Goal: Information Seeking & Learning: Learn about a topic

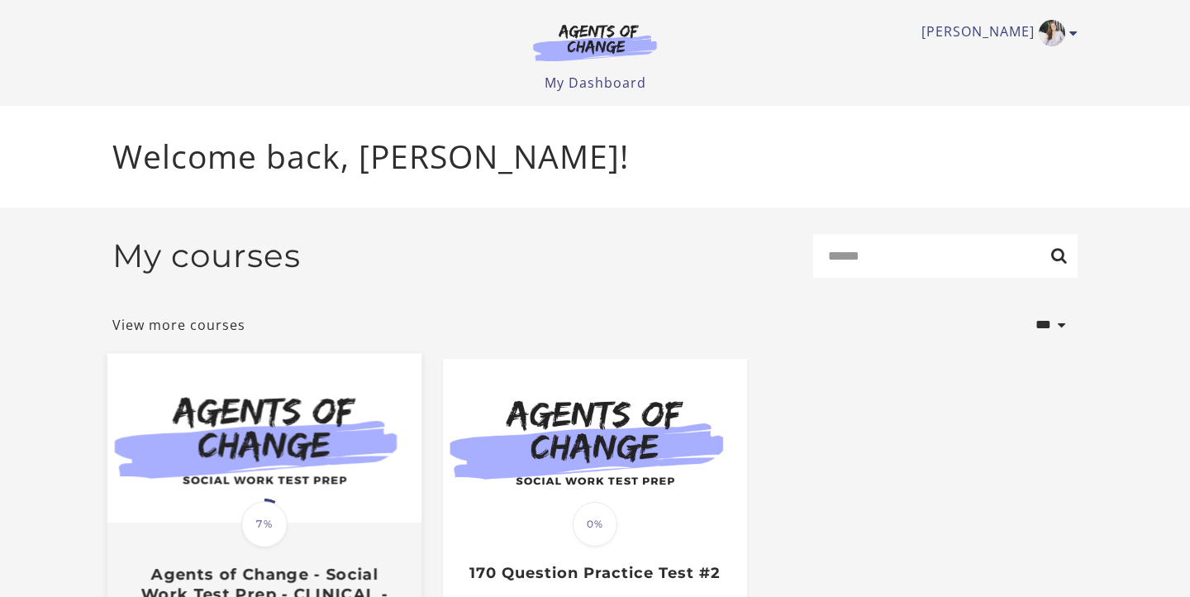
click at [336, 489] on img at bounding box center [264, 438] width 314 height 169
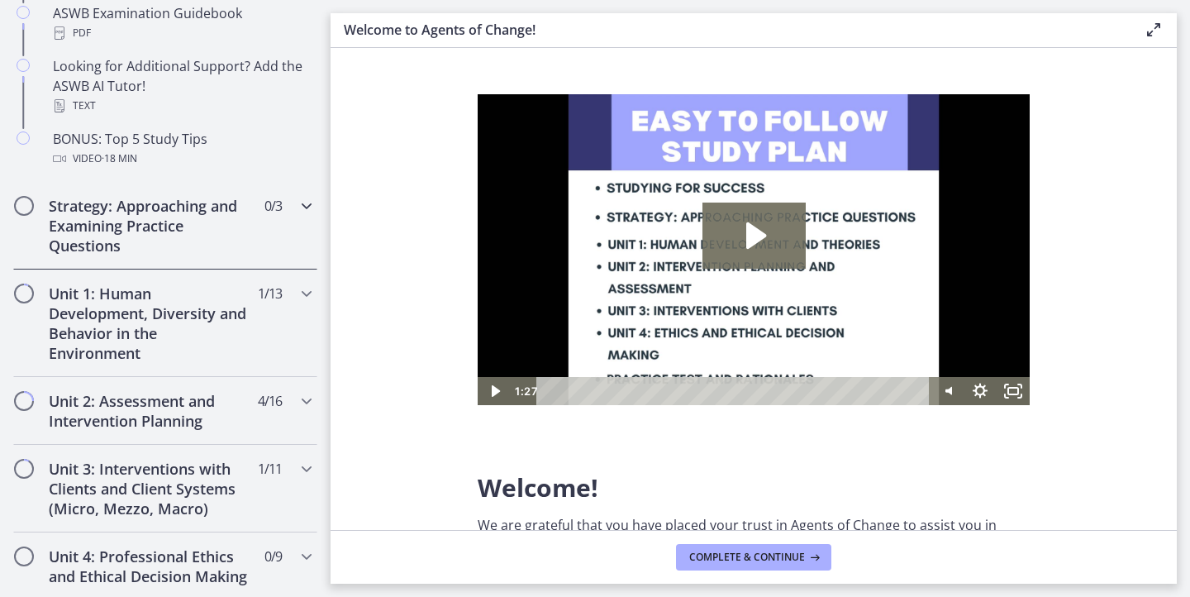
click at [223, 262] on div "Strategy: Approaching and Examining Practice Questions 0 / 3 Completed" at bounding box center [165, 226] width 304 height 88
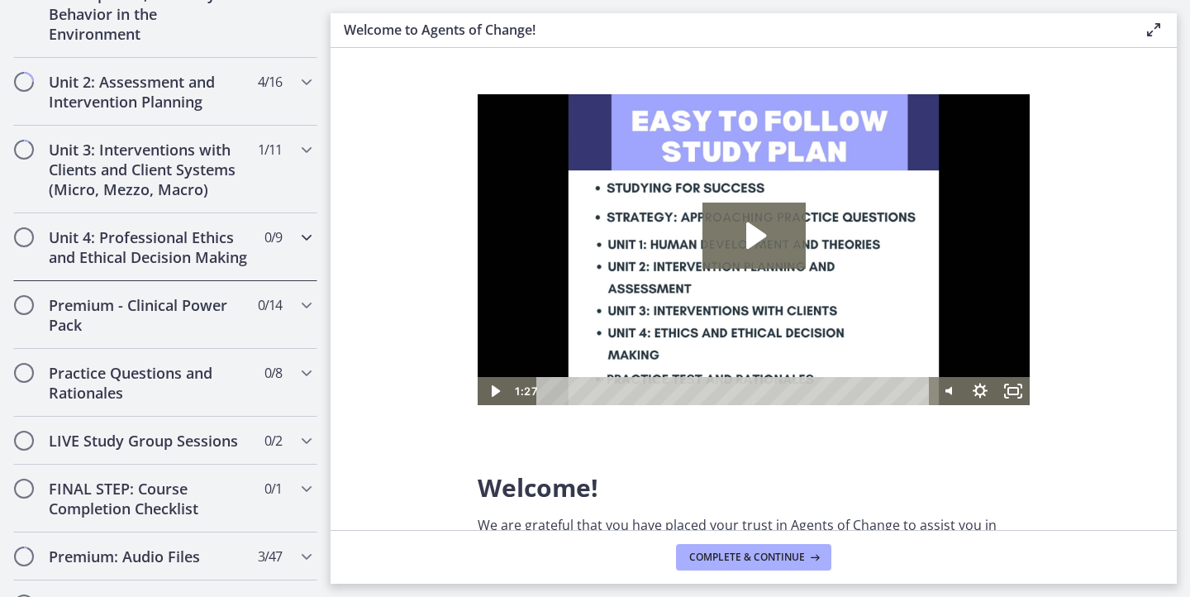
scroll to position [697, 0]
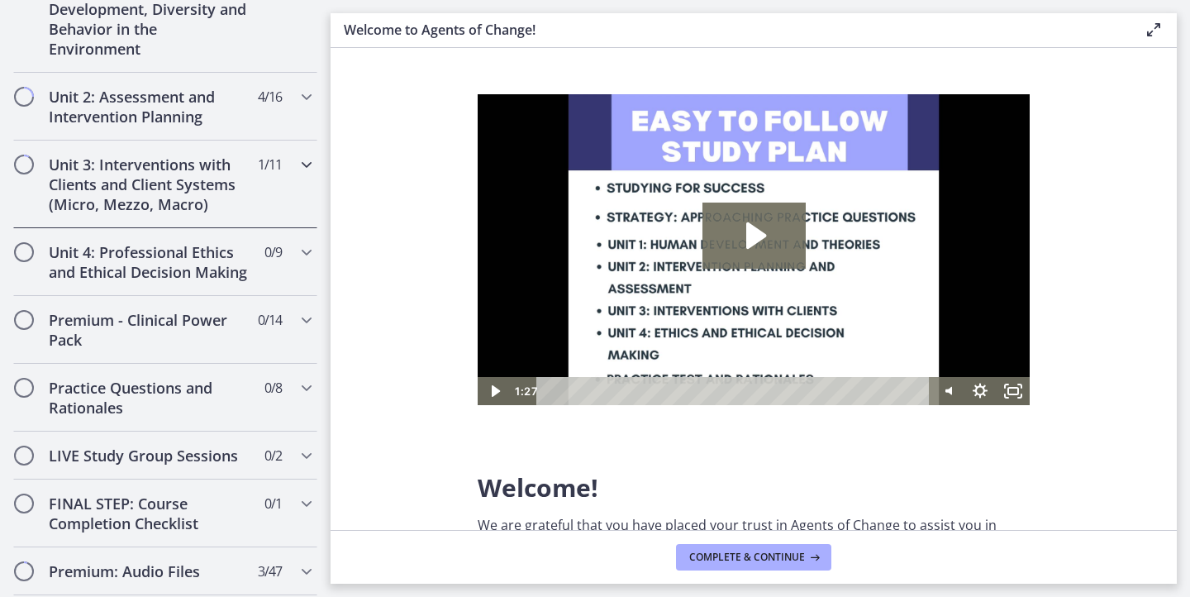
click at [207, 178] on h2 "Unit 3: Interventions with Clients and Client Systems (Micro, Mezzo, Macro)" at bounding box center [150, 184] width 202 height 59
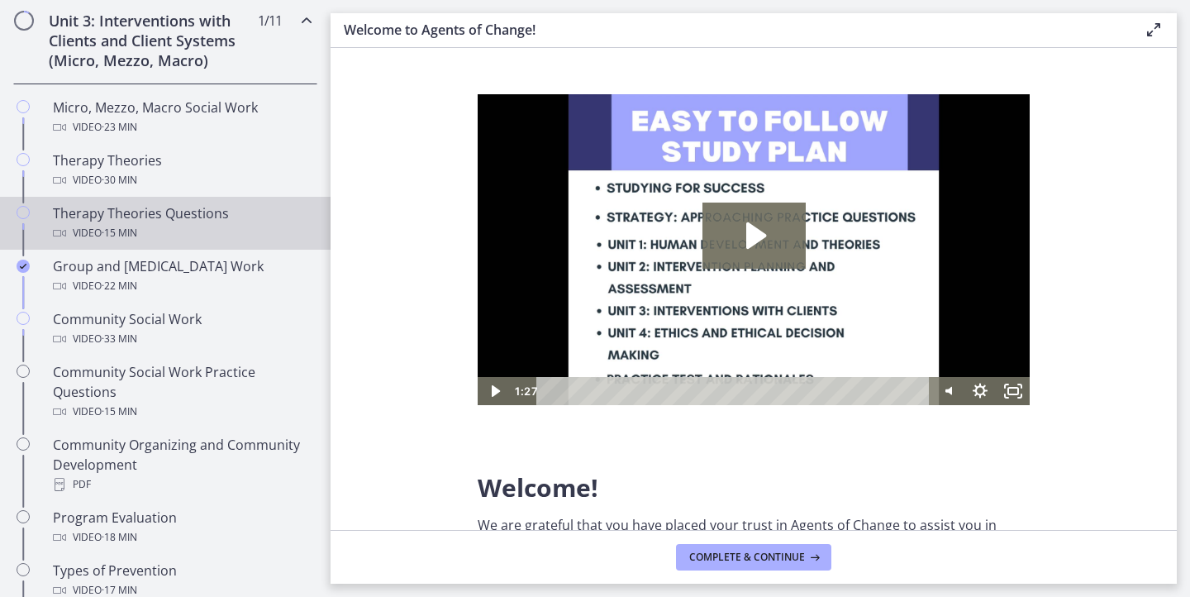
scroll to position [660, 0]
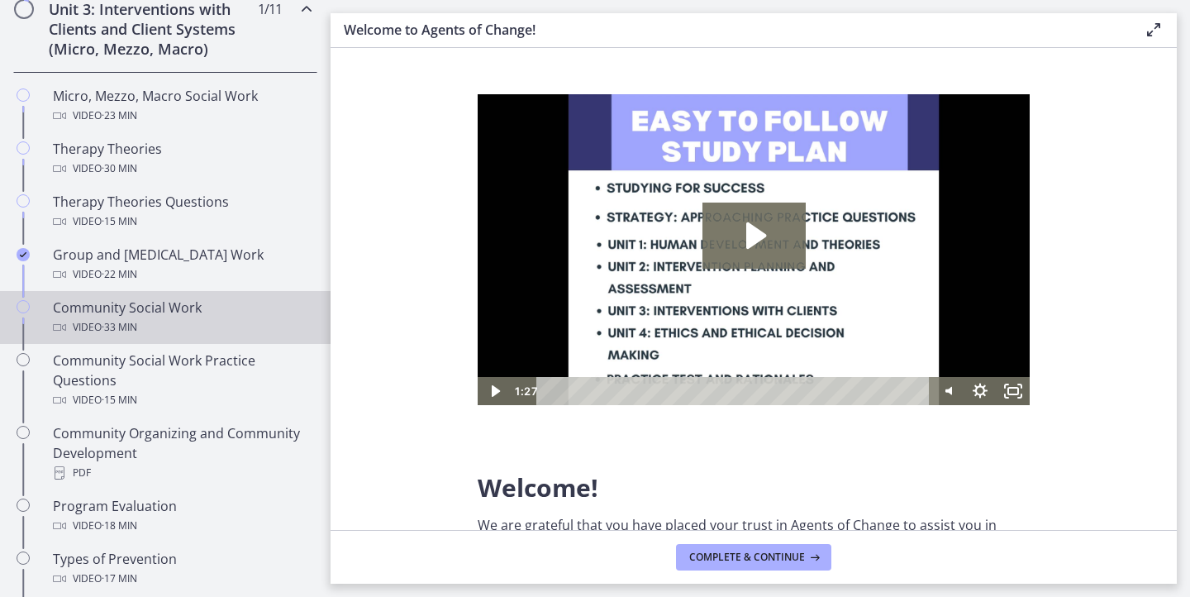
click at [147, 331] on div "Video · 33 min" at bounding box center [182, 327] width 258 height 20
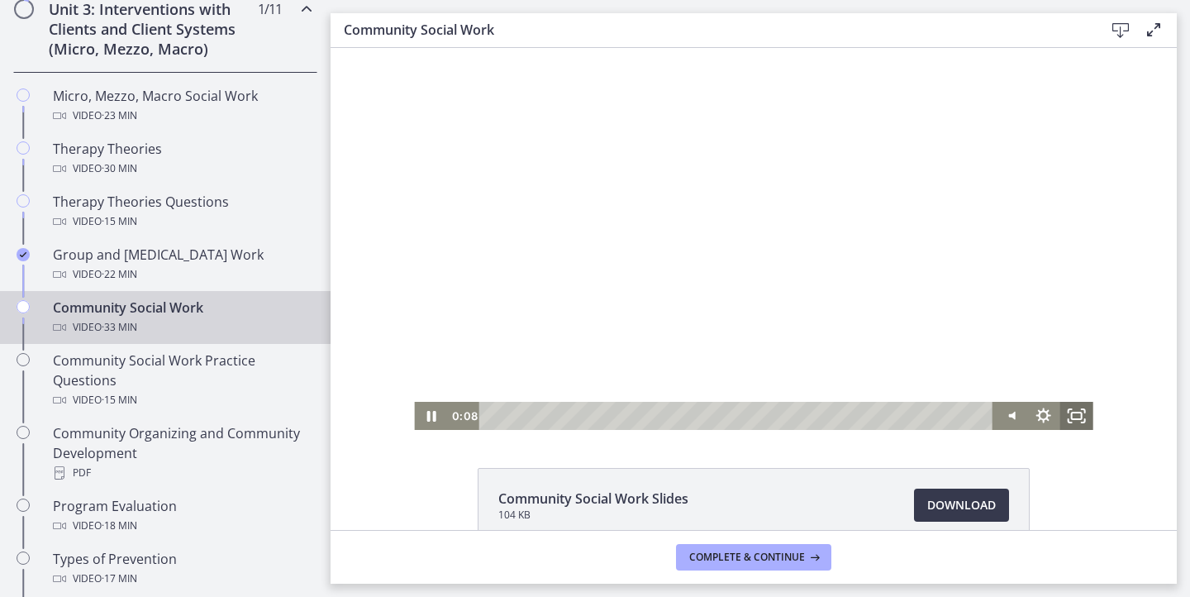
click at [1081, 411] on icon "Fullscreen" at bounding box center [1076, 416] width 33 height 28
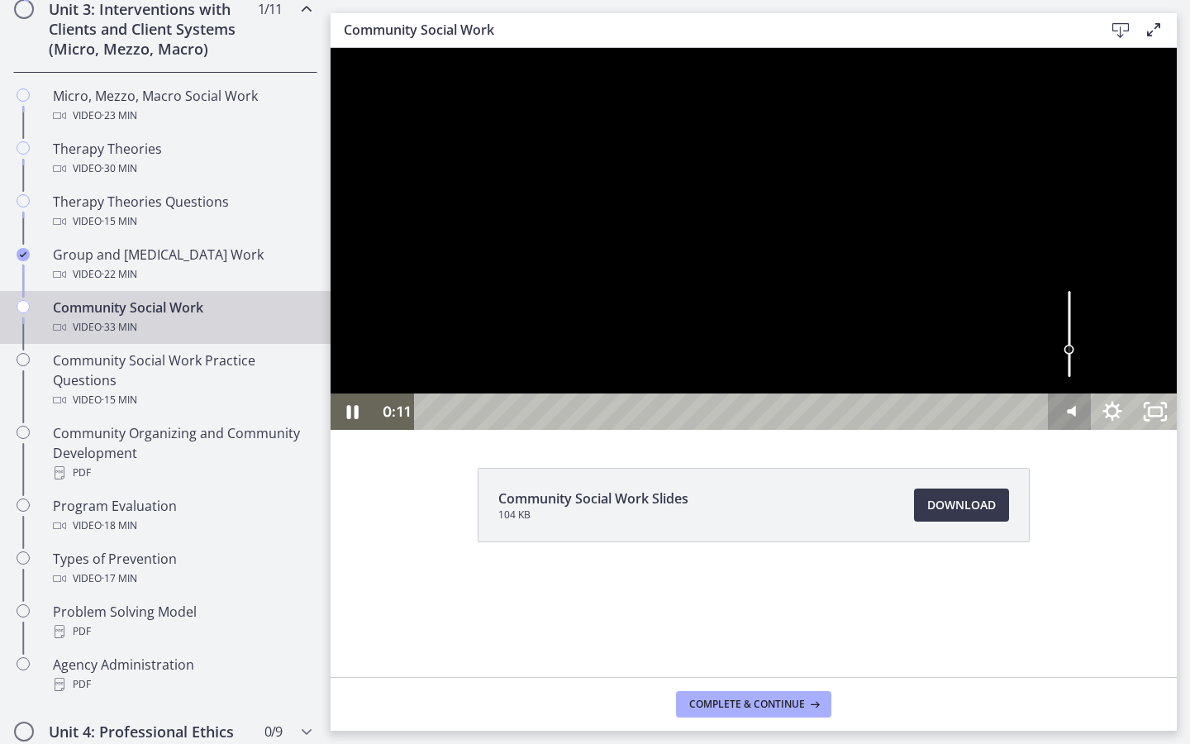
click at [1075, 416] on icon "Mute" at bounding box center [1071, 411] width 8 height 11
click at [1095, 434] on icon "Unmute" at bounding box center [1069, 412] width 51 height 44
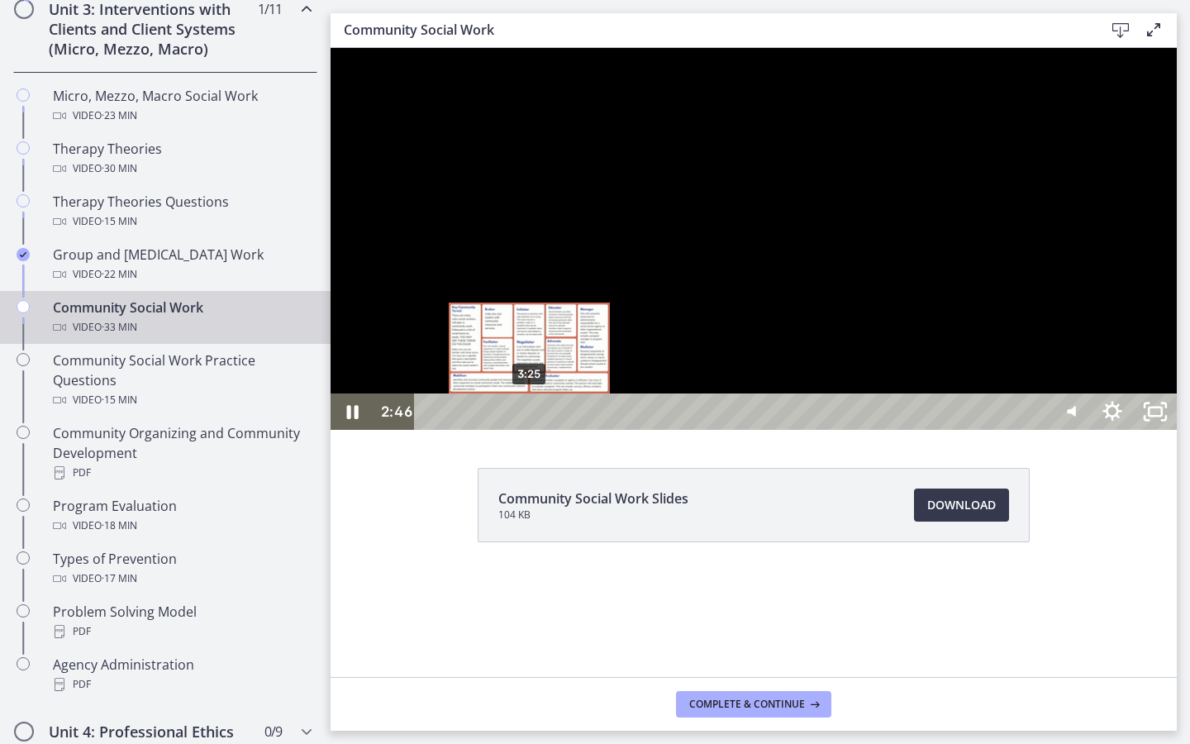
click at [530, 430] on div "3:25" at bounding box center [734, 411] width 607 height 36
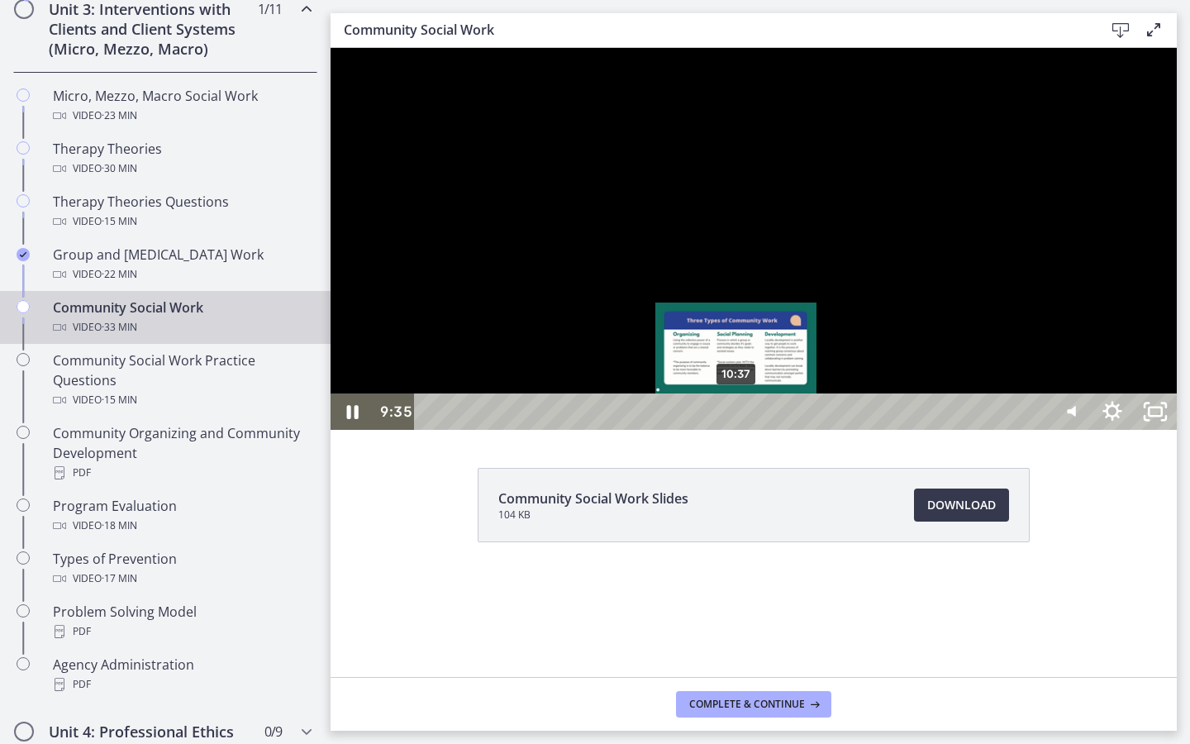
click at [737, 430] on div "10:37" at bounding box center [734, 411] width 607 height 36
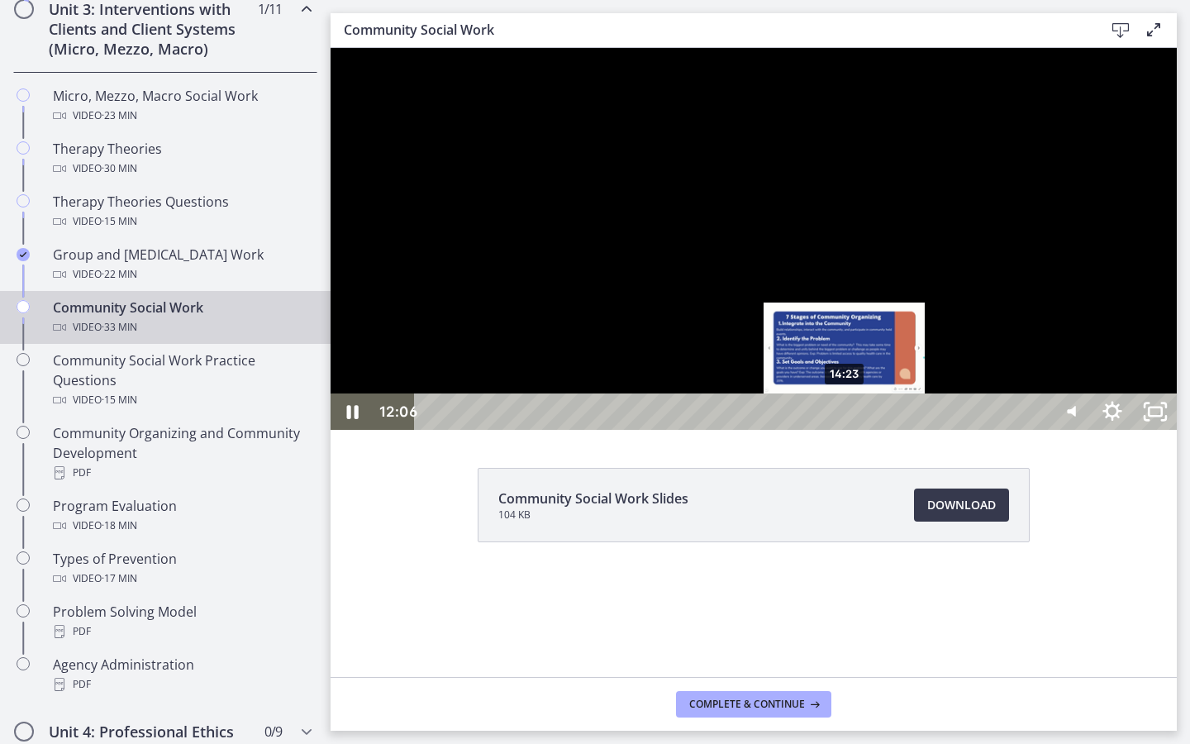
click at [845, 430] on div "14:23" at bounding box center [734, 411] width 607 height 36
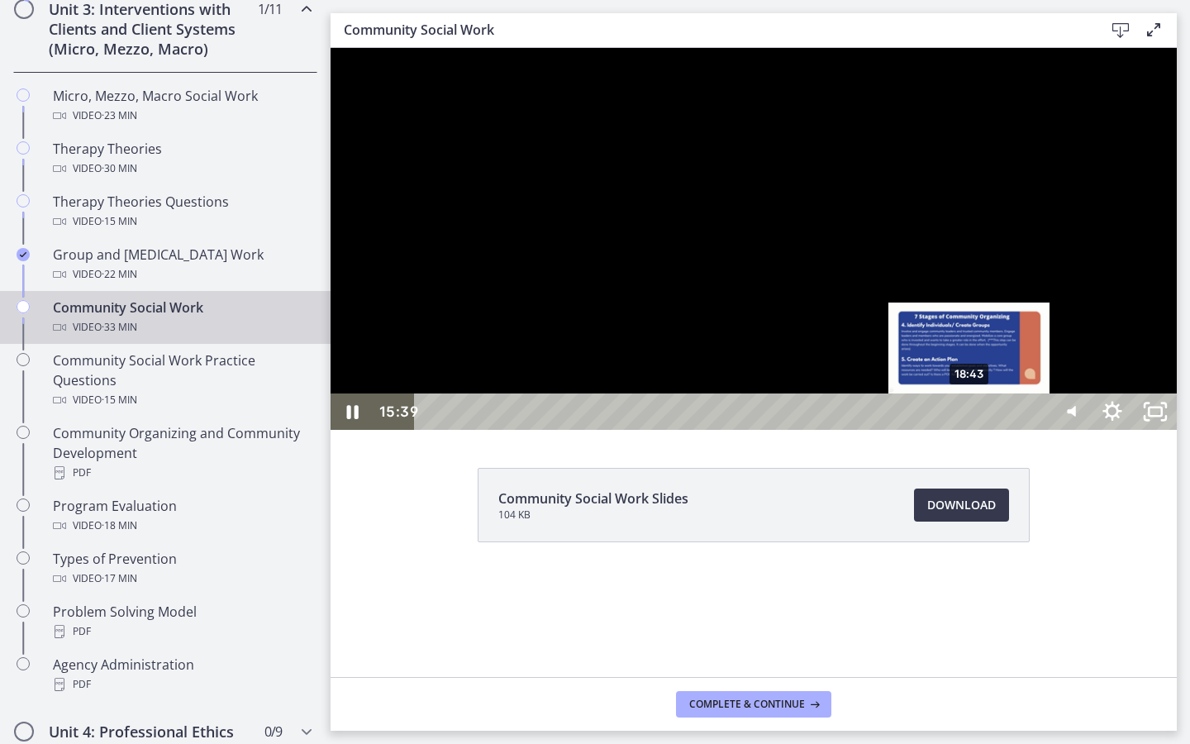
click at [970, 430] on div "18:43" at bounding box center [734, 411] width 607 height 36
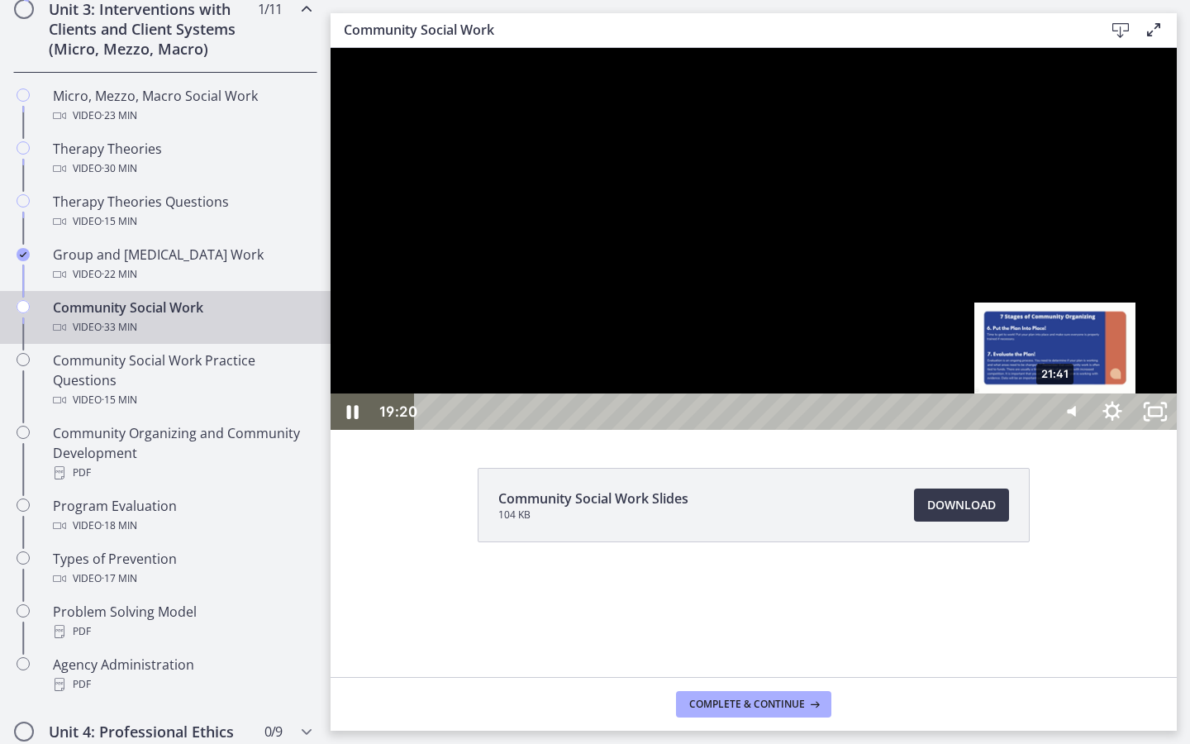
click at [1037, 430] on div "21:41" at bounding box center [734, 411] width 607 height 36
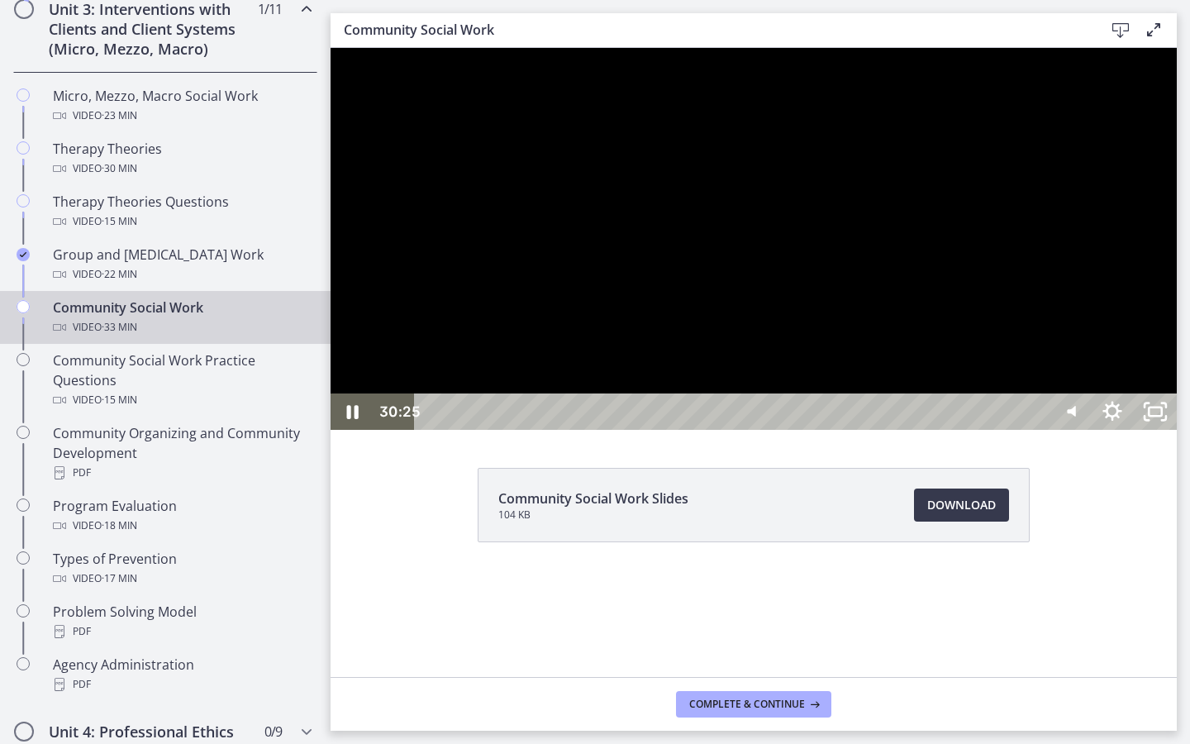
click at [1037, 430] on div "30:25" at bounding box center [734, 411] width 607 height 36
click at [1037, 430] on div "31:58" at bounding box center [734, 411] width 607 height 36
click at [1177, 430] on icon "Unfullscreen" at bounding box center [1155, 411] width 43 height 36
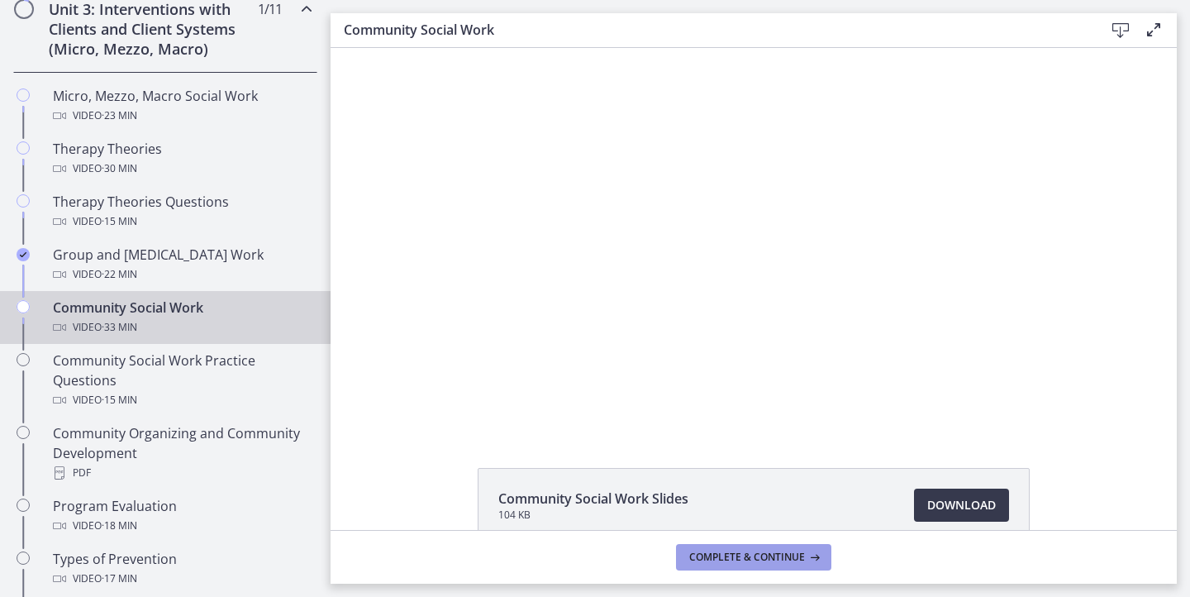
click at [752, 544] on button "Complete & continue" at bounding box center [753, 557] width 155 height 26
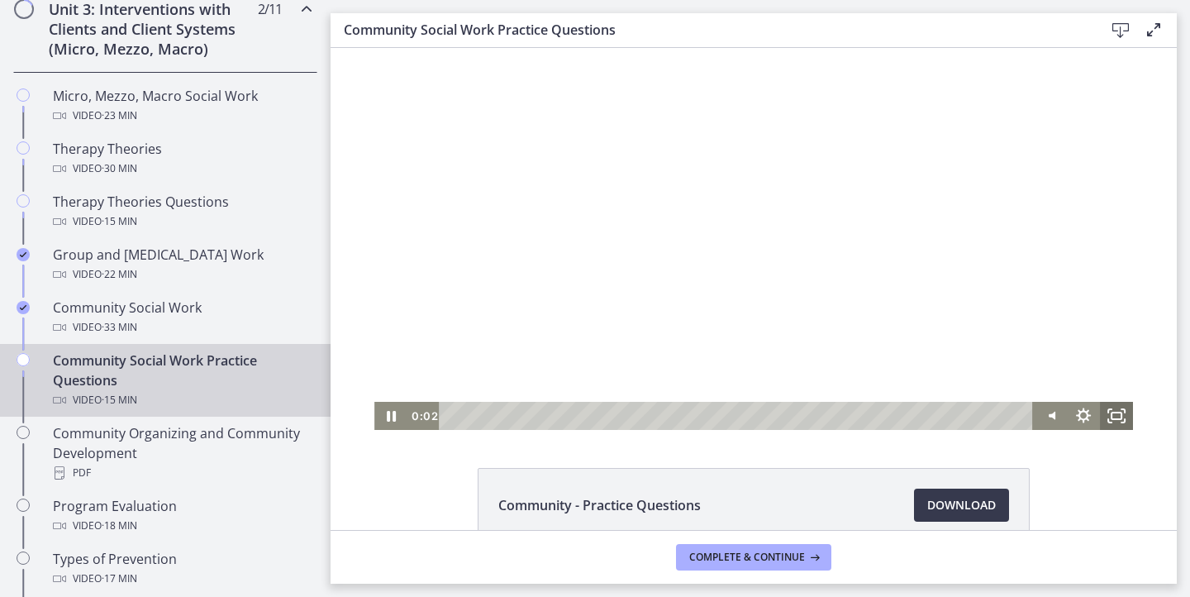
click at [1121, 415] on rect "Fullscreen" at bounding box center [1116, 415] width 10 height 7
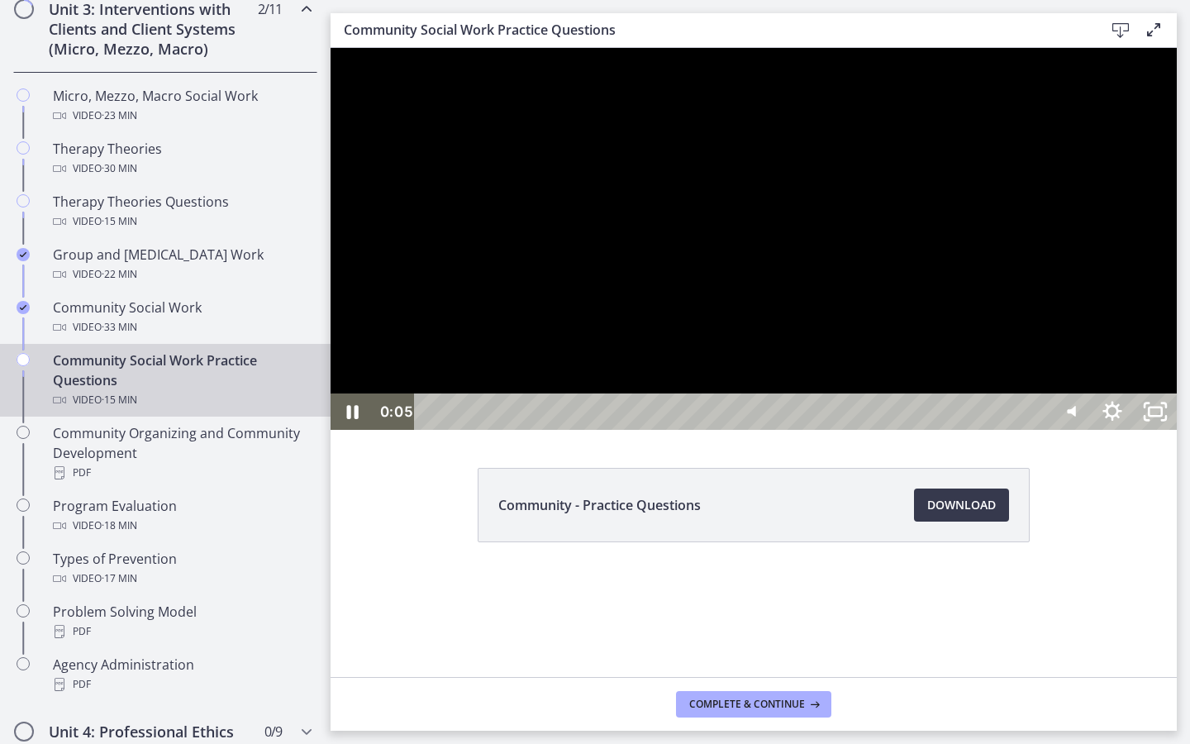
click at [1177, 430] on div at bounding box center [754, 239] width 846 height 382
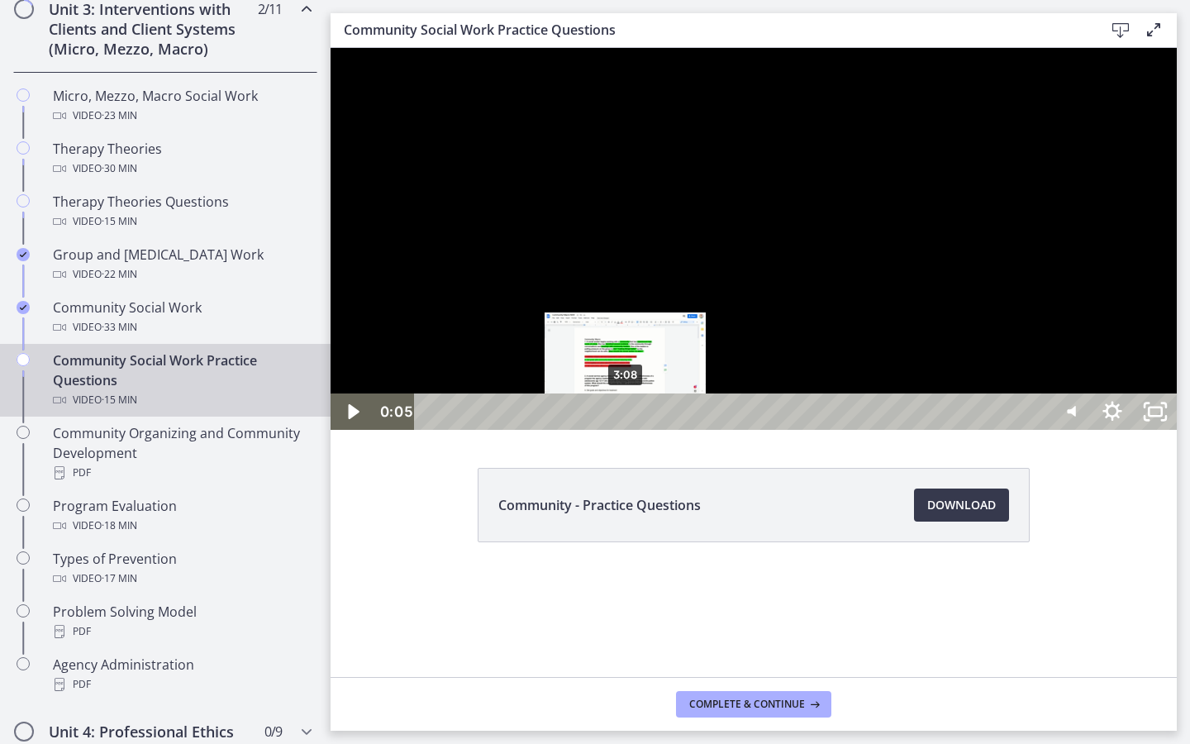
click at [626, 430] on div "3:08" at bounding box center [734, 411] width 607 height 36
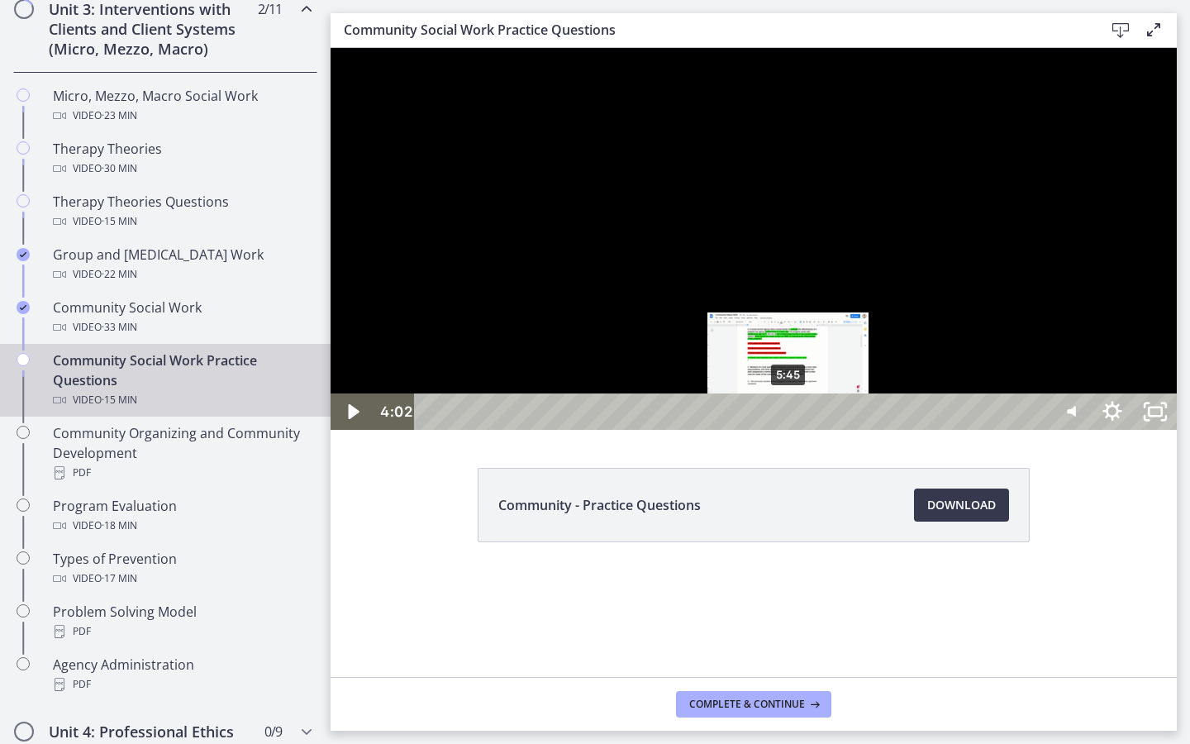
click at [789, 430] on div "5:45" at bounding box center [734, 411] width 607 height 36
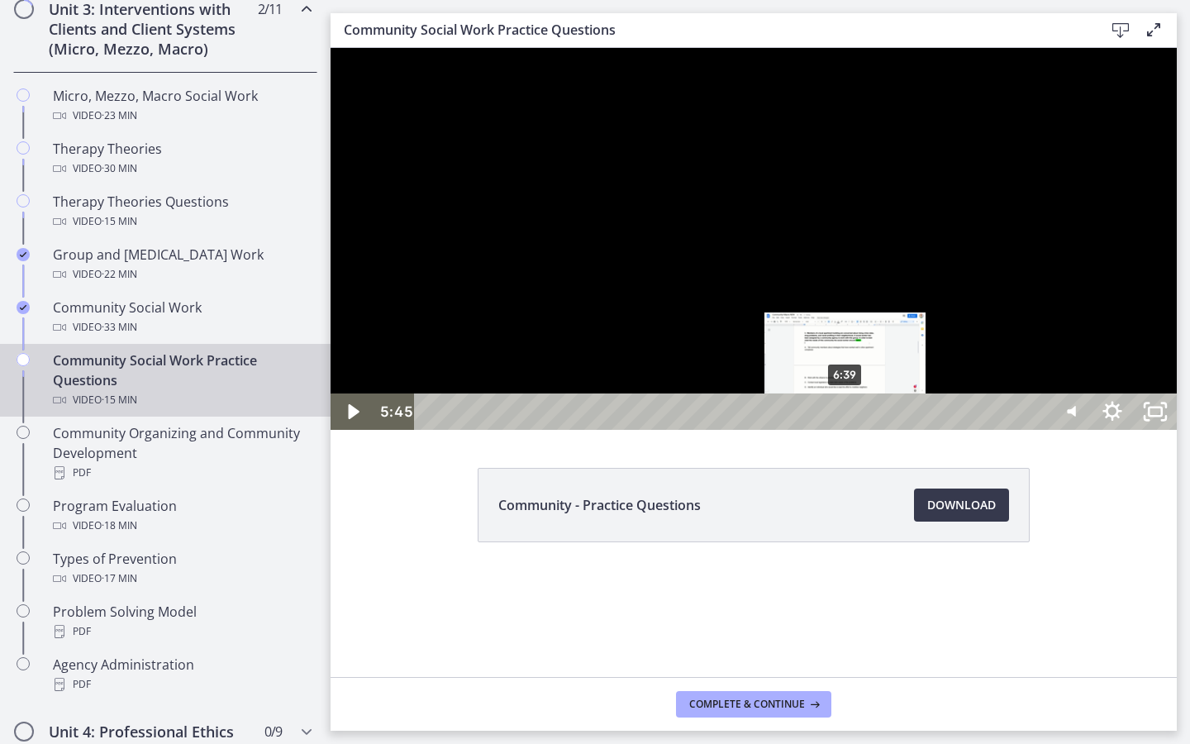
click at [846, 430] on div "6:39" at bounding box center [734, 411] width 607 height 36
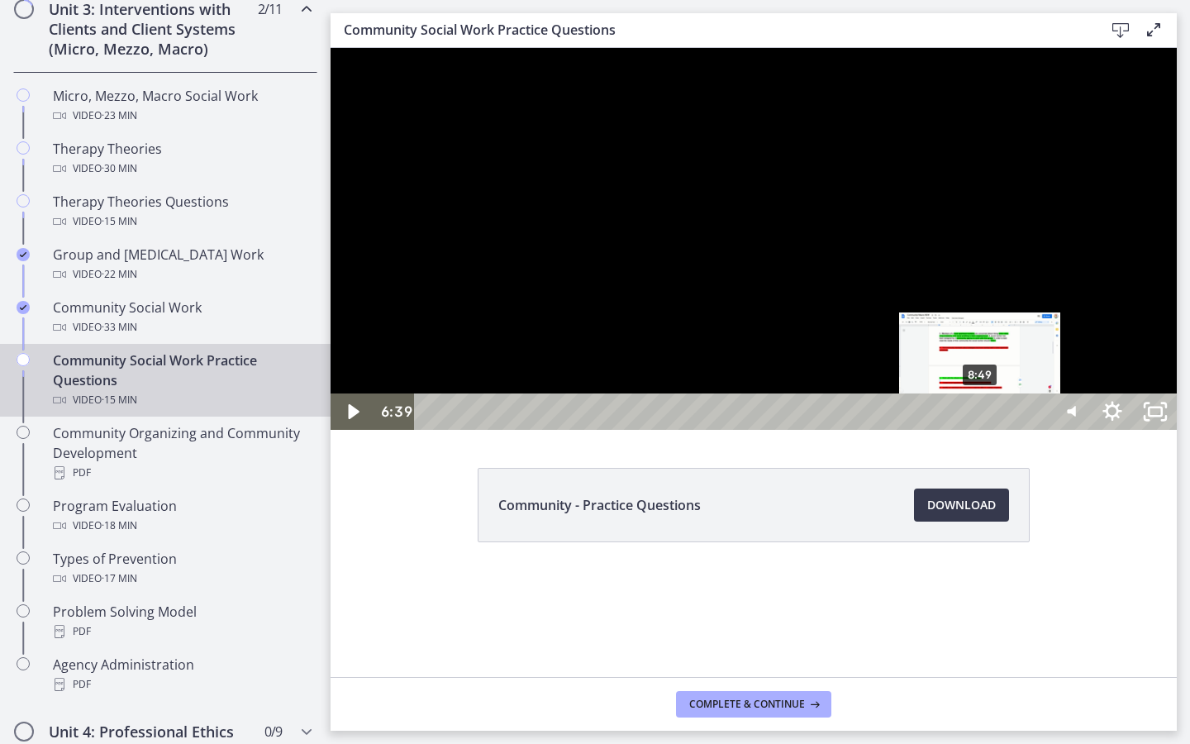
click at [981, 430] on div "8:49" at bounding box center [734, 411] width 607 height 36
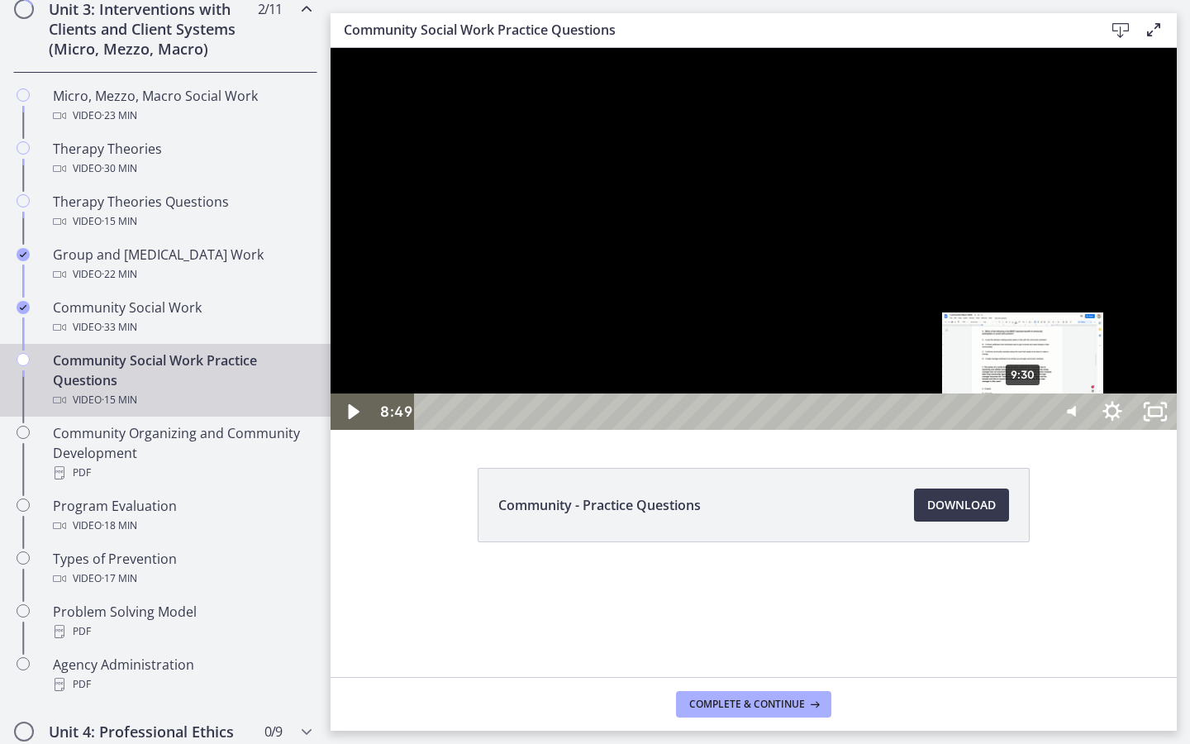
click at [1024, 430] on div "9:30" at bounding box center [734, 411] width 607 height 36
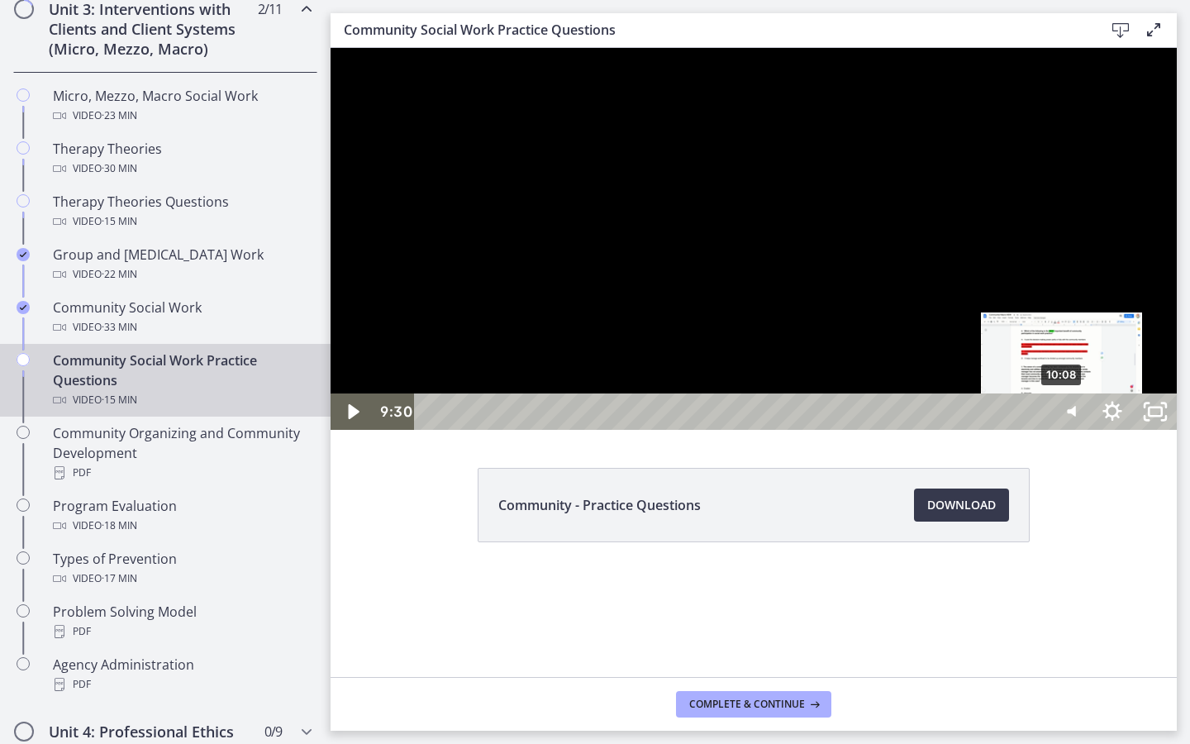
click at [1037, 430] on div "10:08" at bounding box center [734, 411] width 607 height 36
click at [1063, 418] on div "Playbar" at bounding box center [1061, 412] width 12 height 12
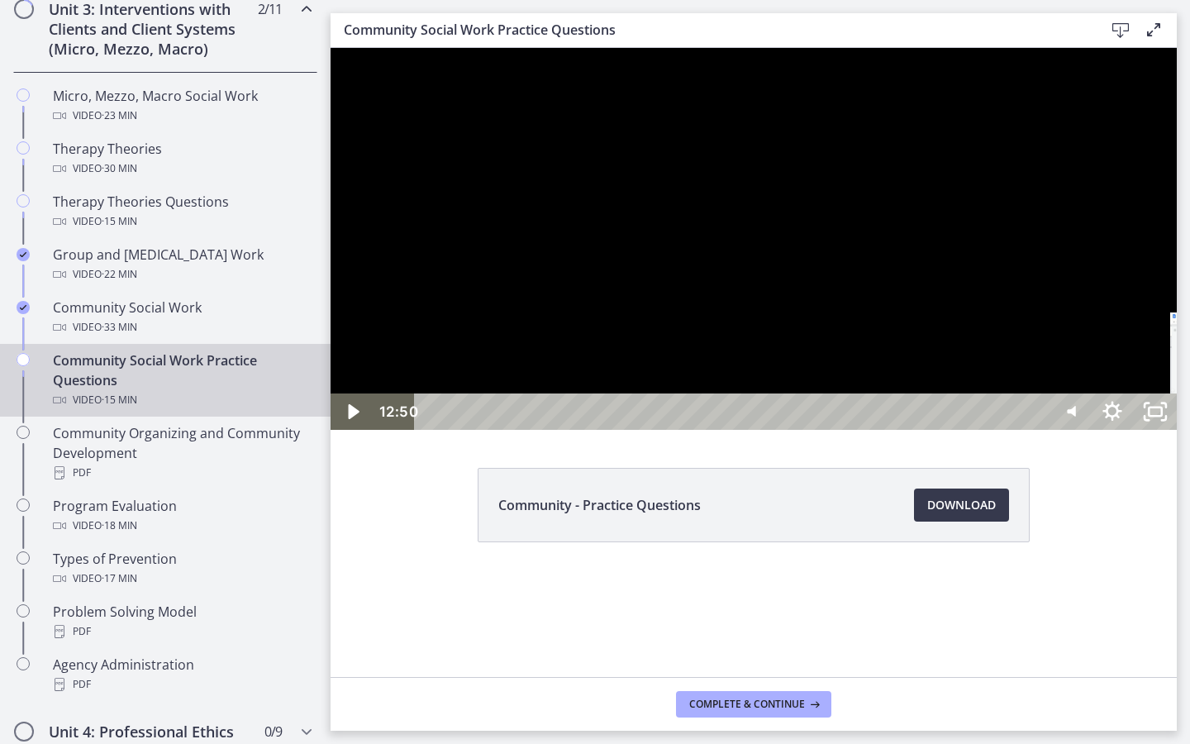
click at [1037, 430] on div "13:11" at bounding box center [734, 411] width 607 height 36
click at [1037, 430] on div "13:43" at bounding box center [734, 411] width 607 height 36
click at [1177, 430] on div at bounding box center [754, 239] width 846 height 382
click at [1037, 430] on div "14:48" at bounding box center [734, 411] width 607 height 36
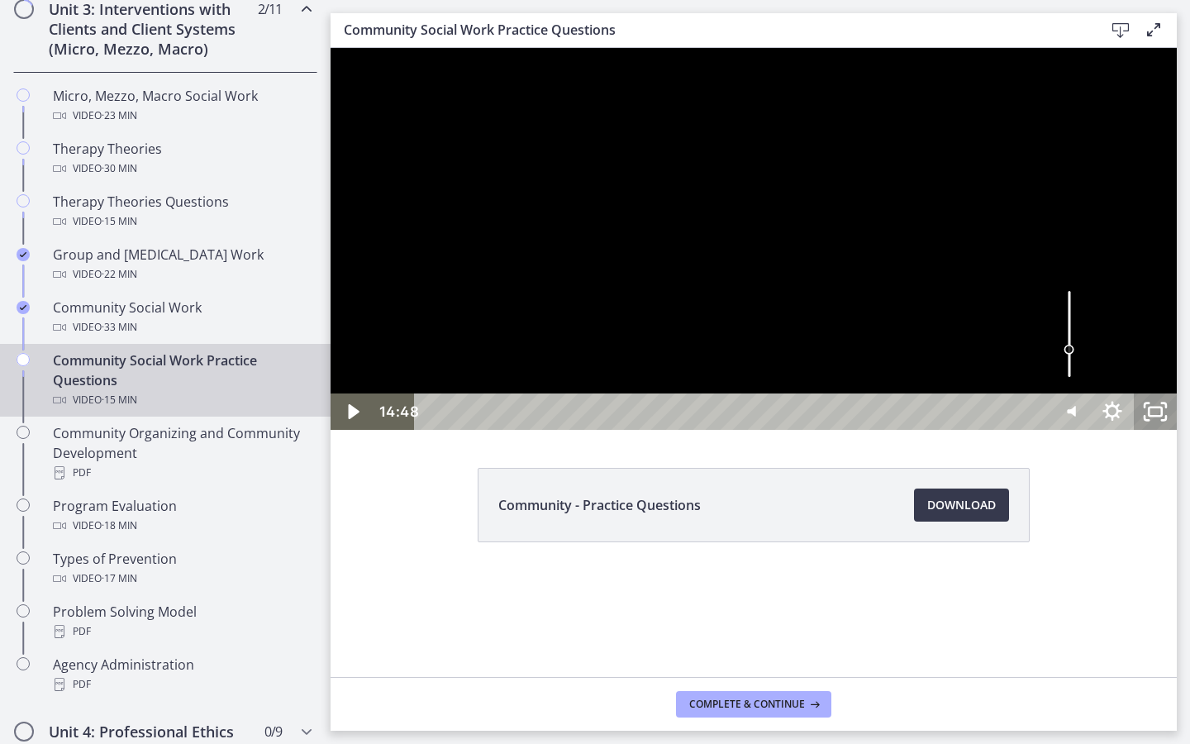
click at [1177, 430] on icon "Unfullscreen" at bounding box center [1155, 411] width 43 height 36
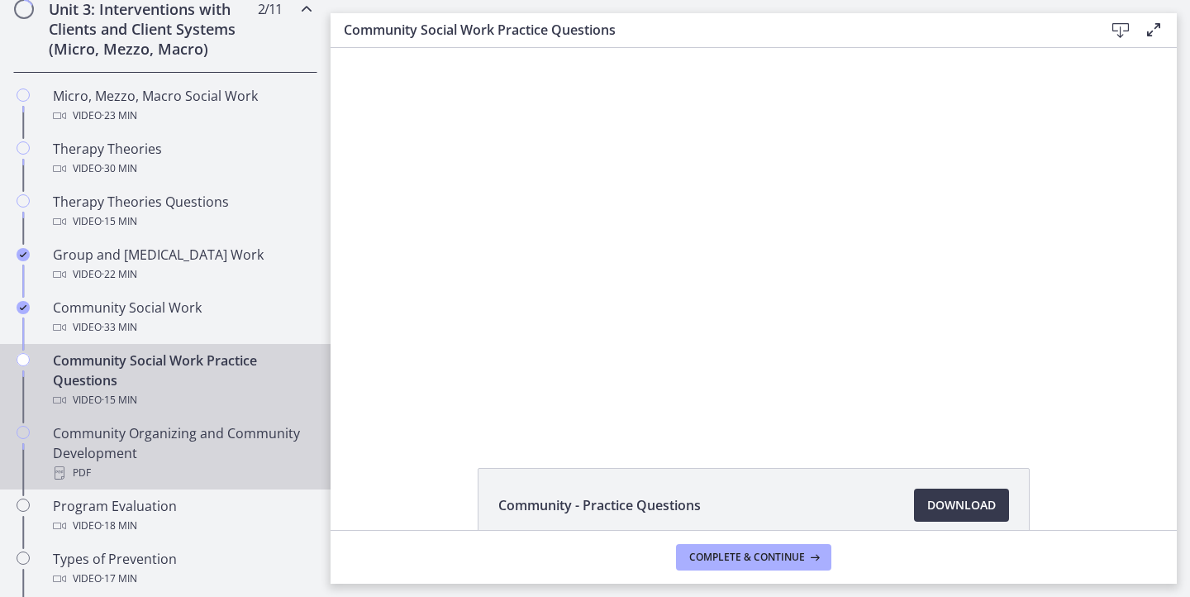
click at [212, 433] on div "Community Organizing and Community Development PDF" at bounding box center [182, 452] width 258 height 59
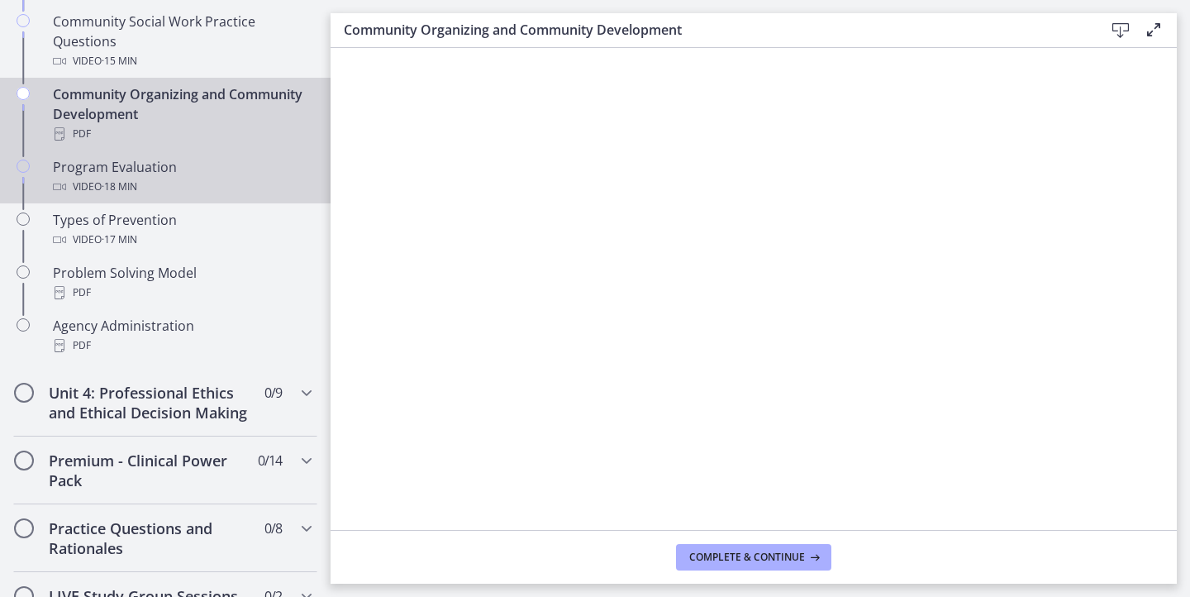
scroll to position [1016, 0]
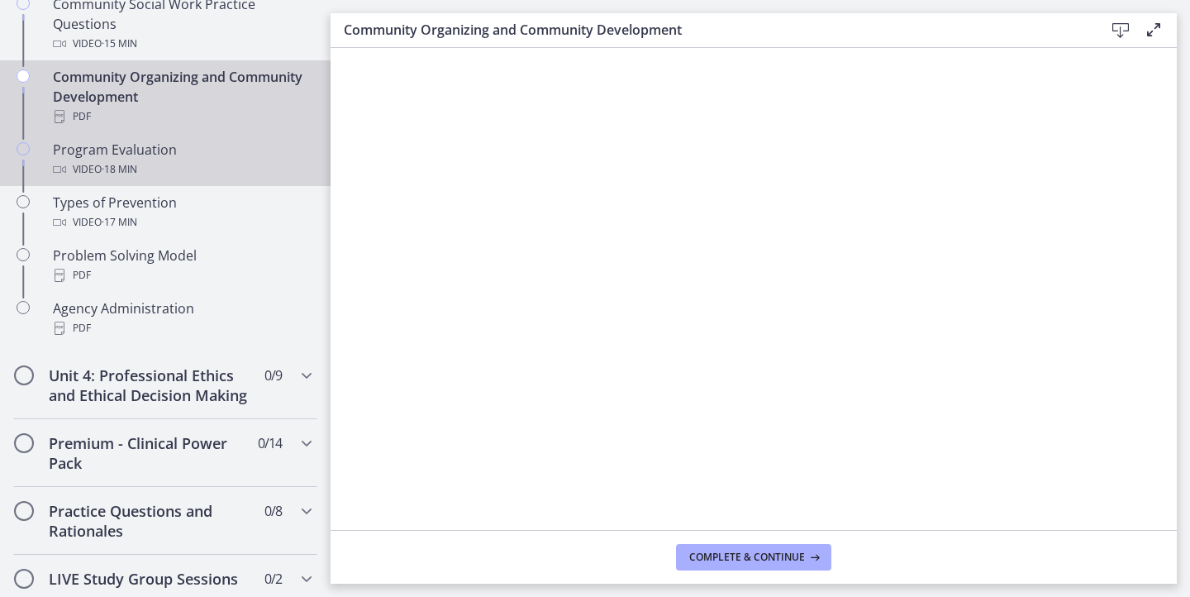
click at [206, 166] on div "Video · 18 min" at bounding box center [182, 169] width 258 height 20
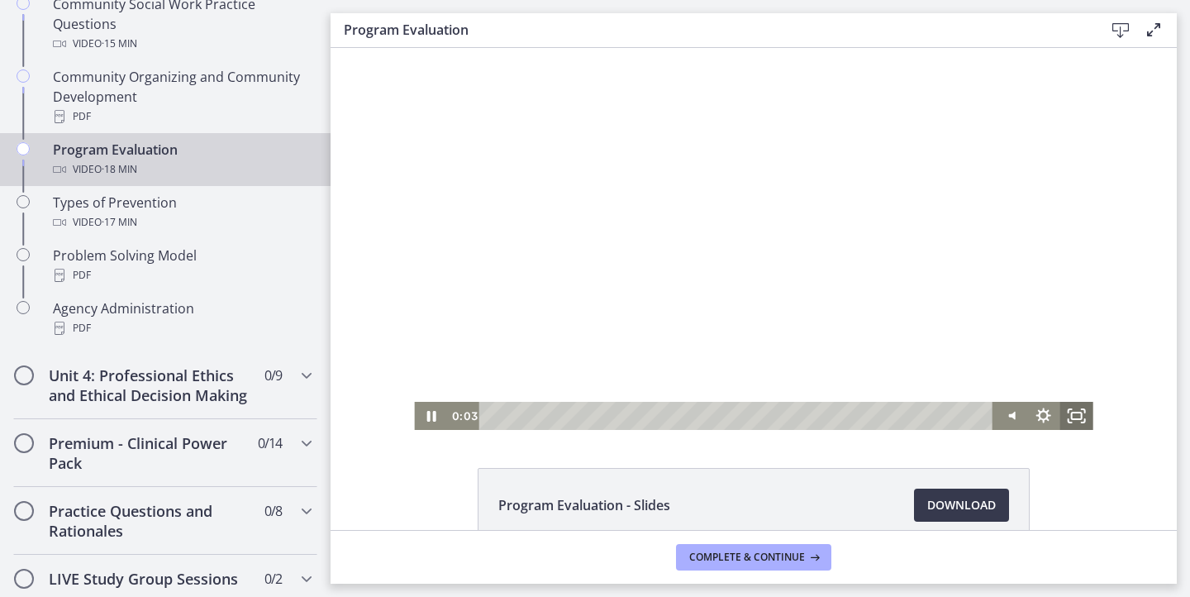
click at [1071, 421] on icon "Fullscreen" at bounding box center [1076, 416] width 33 height 28
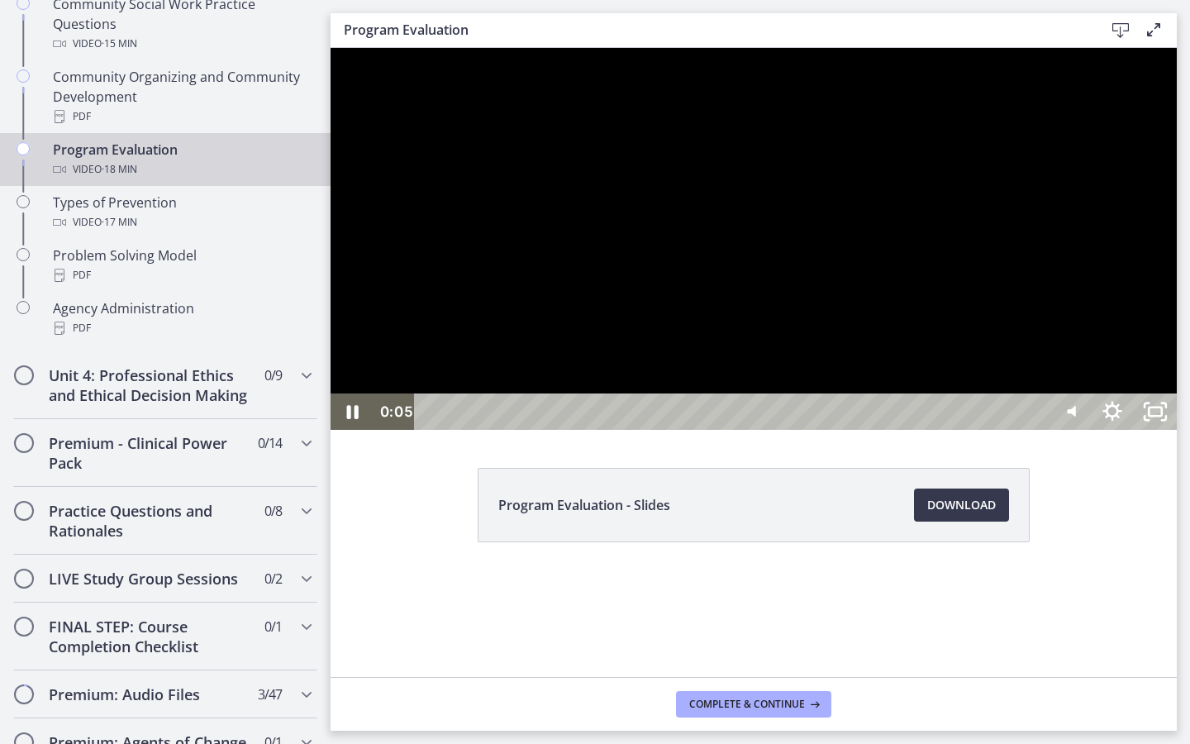
click at [477, 430] on div "Playbar" at bounding box center [734, 411] width 607 height 36
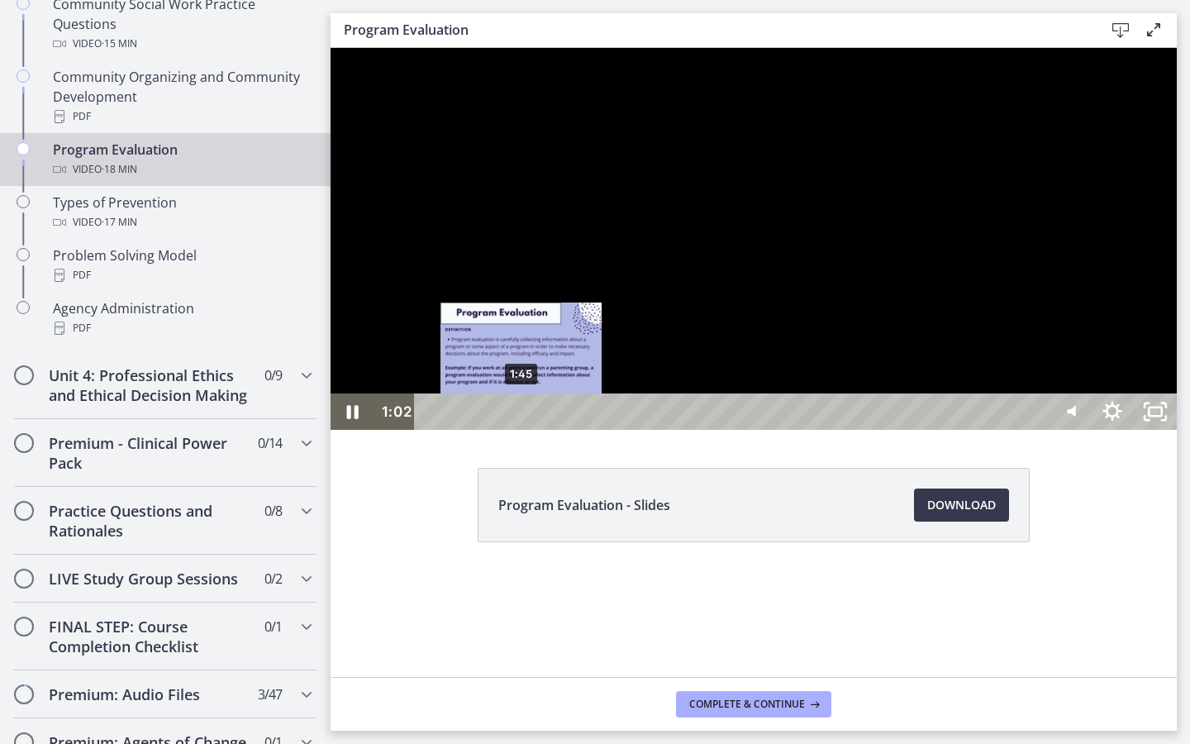
click at [521, 430] on div "1:45" at bounding box center [734, 411] width 607 height 36
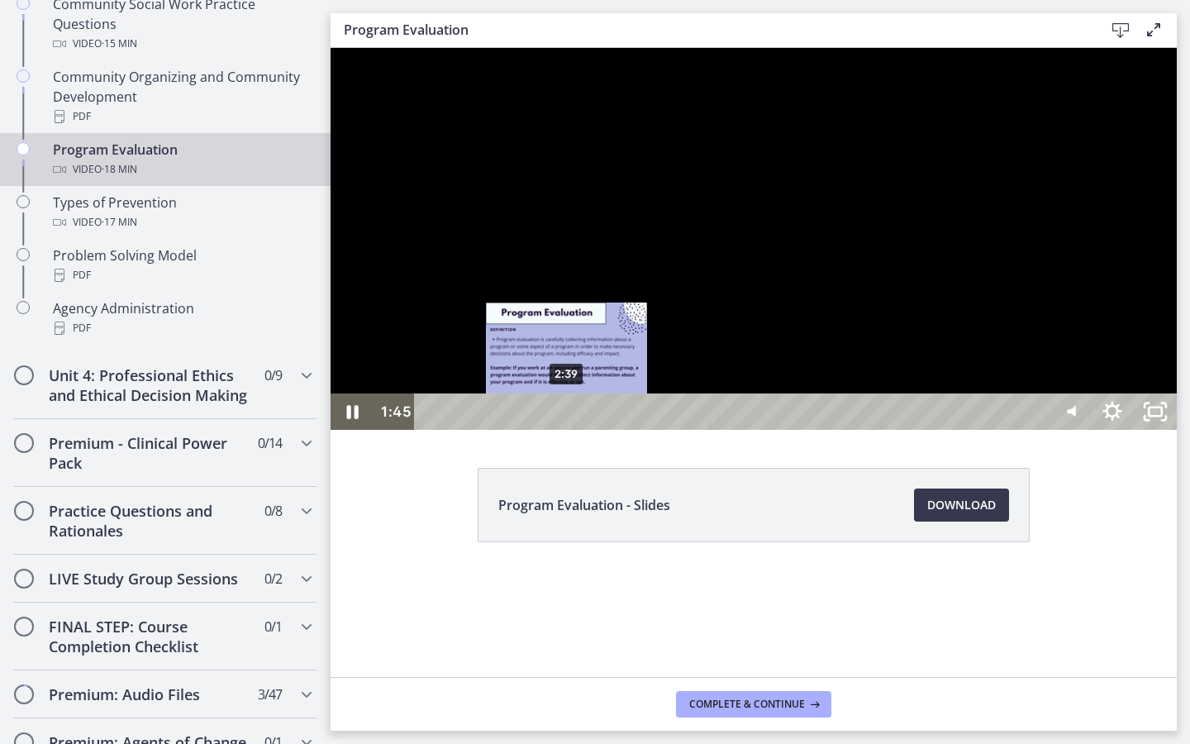
click at [573, 430] on div "2:39" at bounding box center [734, 411] width 607 height 36
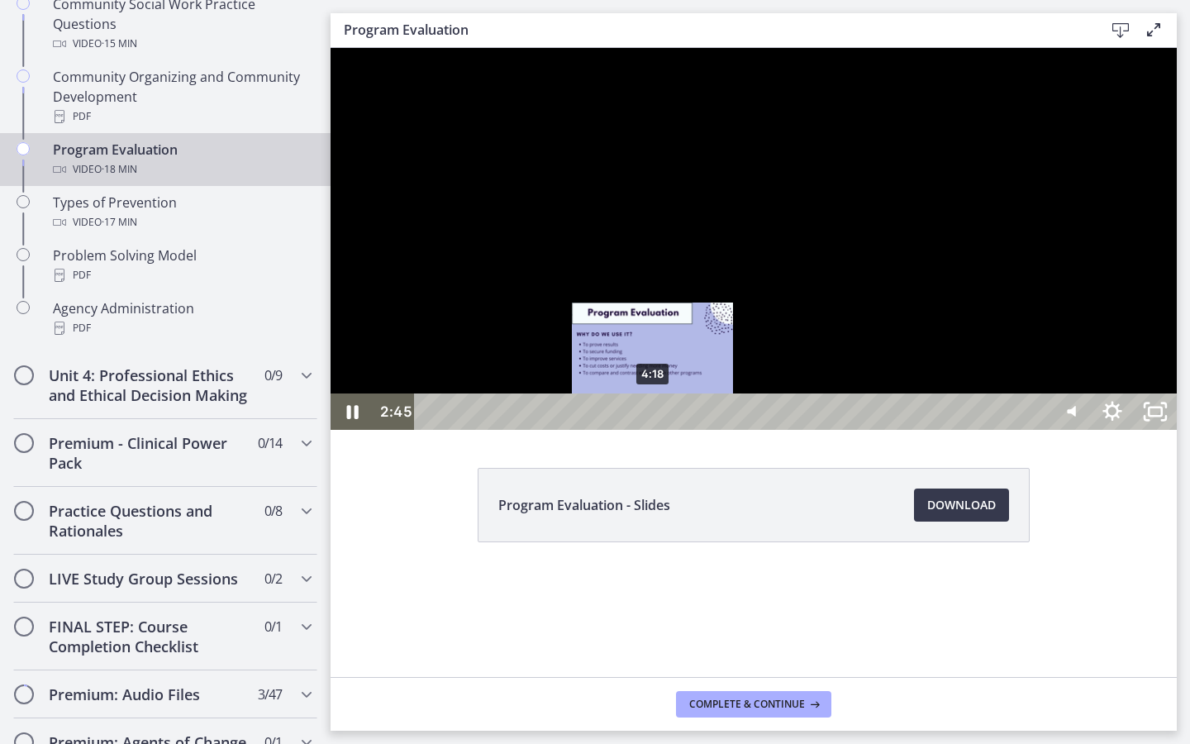
click at [654, 430] on div "4:18" at bounding box center [734, 411] width 607 height 36
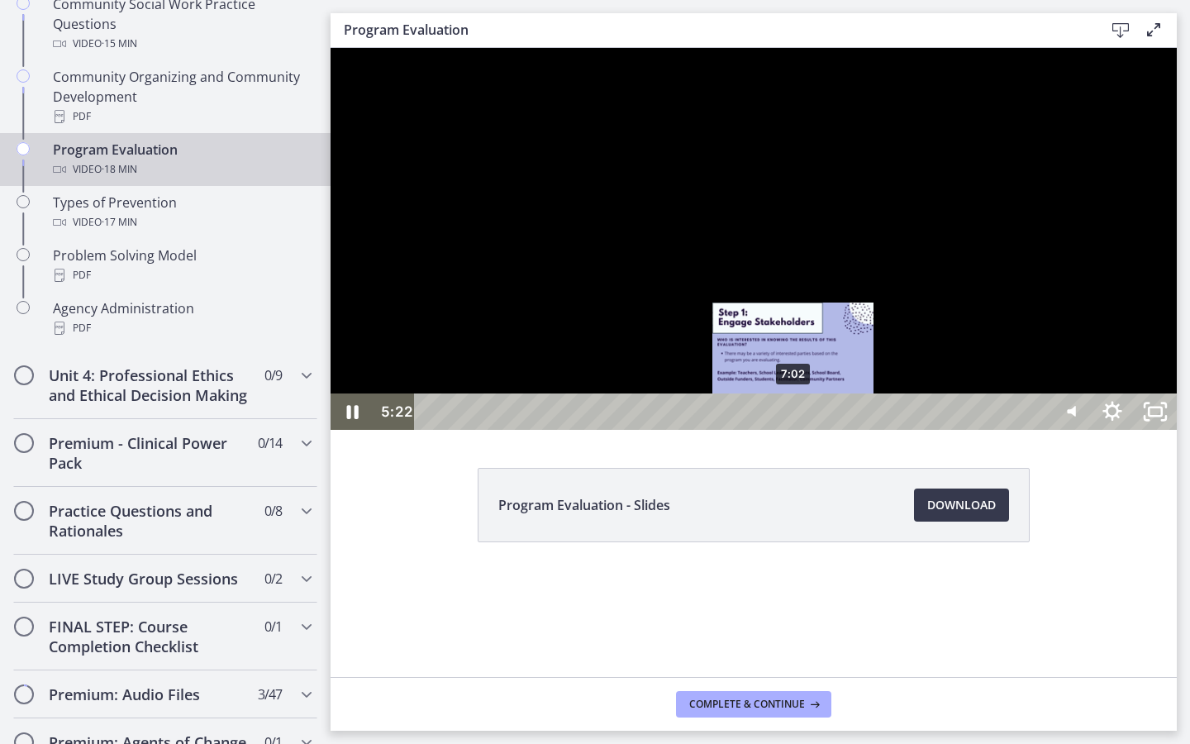
click at [797, 430] on div "7:02" at bounding box center [734, 411] width 607 height 36
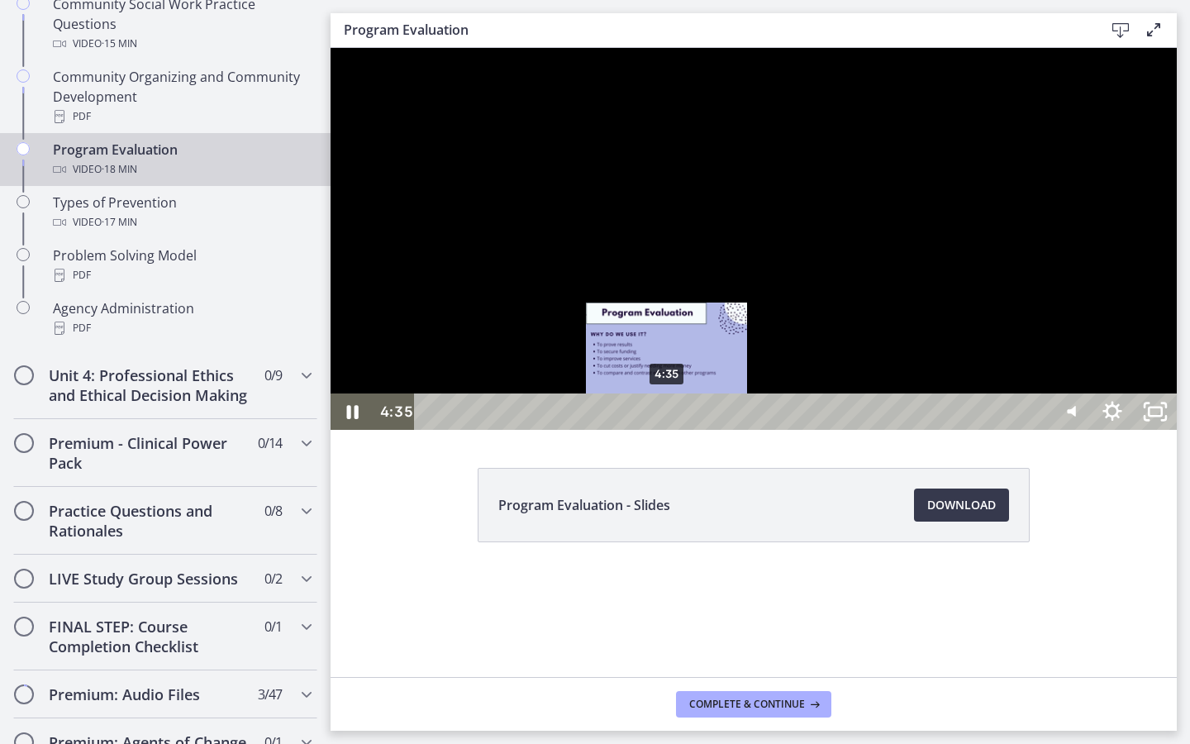
click at [668, 430] on div "4:35" at bounding box center [734, 411] width 607 height 36
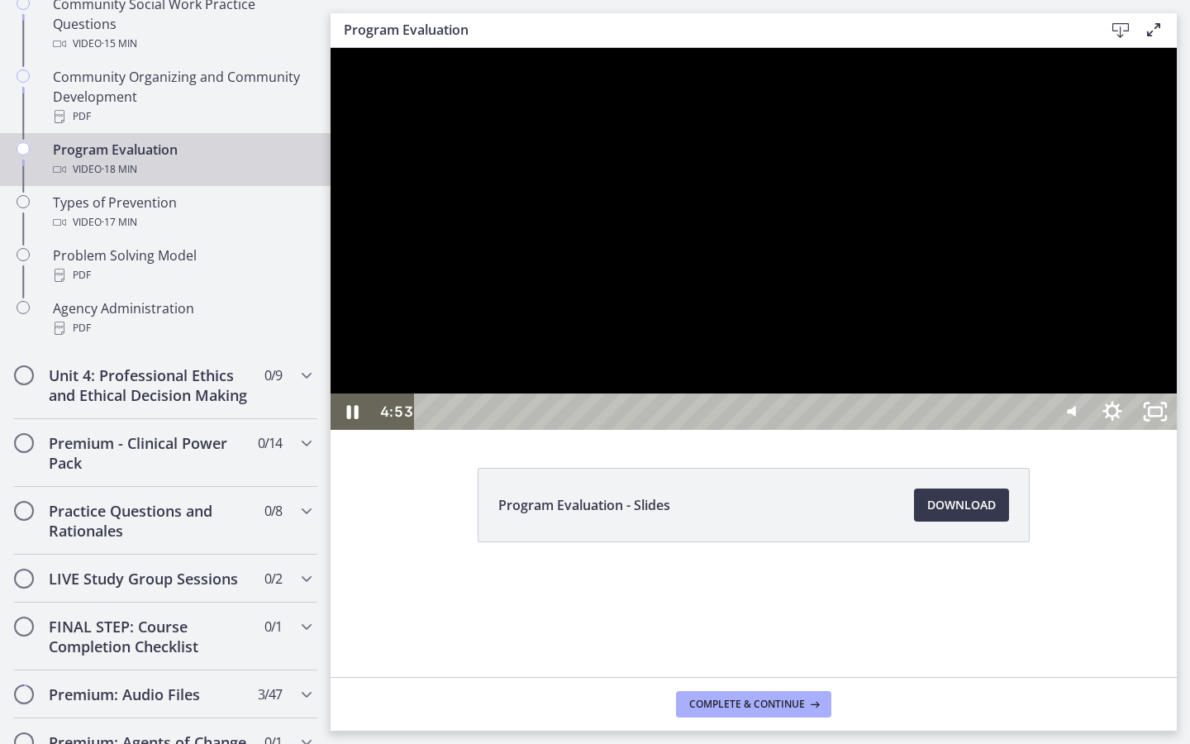
click at [699, 430] on div at bounding box center [754, 239] width 846 height 382
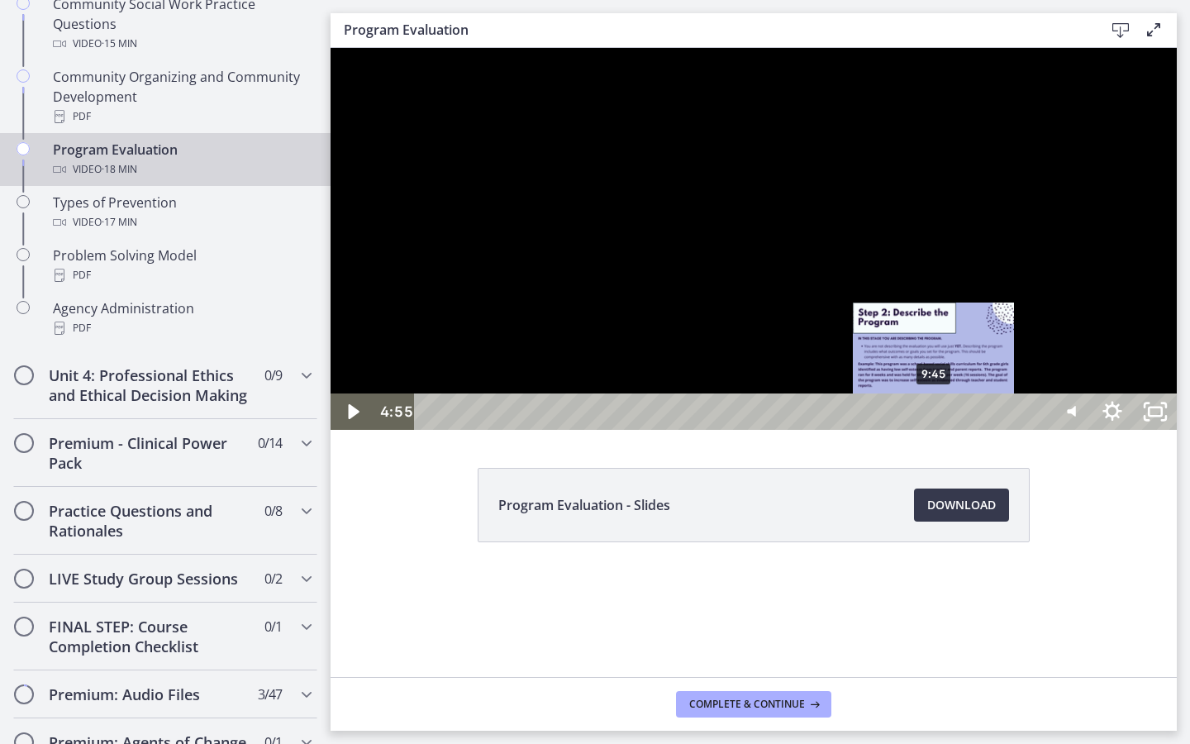
click at [935, 430] on div "9:45" at bounding box center [734, 411] width 607 height 36
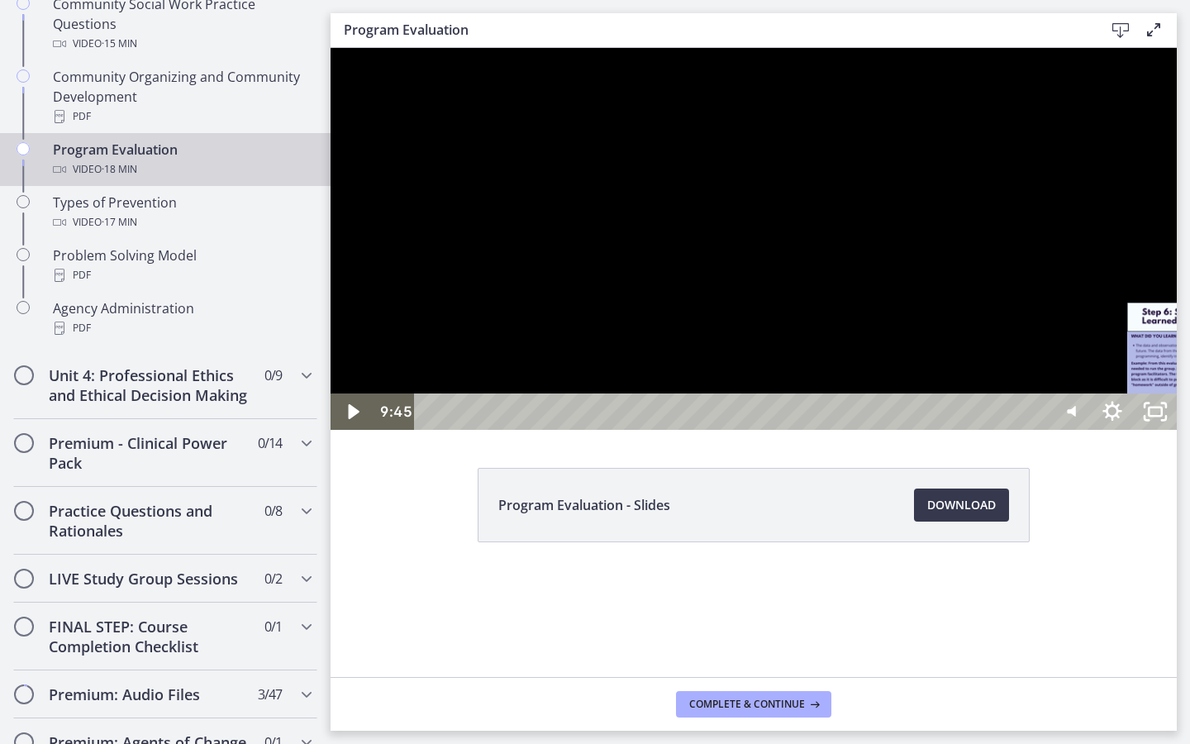
click at [1037, 430] on div "15:04" at bounding box center [734, 411] width 607 height 36
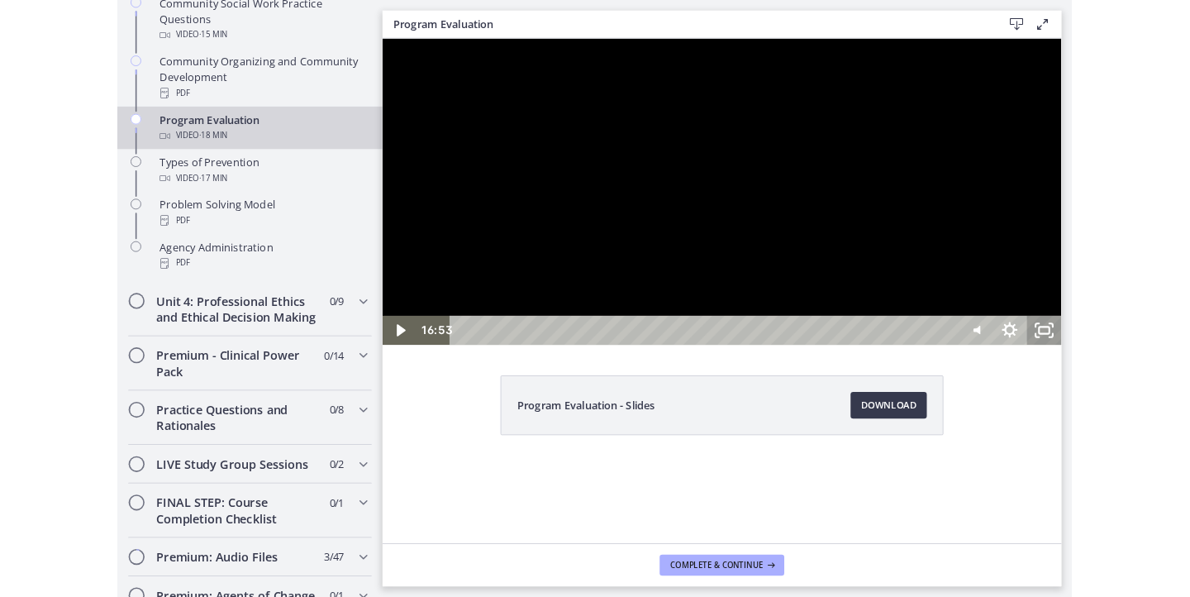
click at [1189, 420] on icon "Unfullscreen" at bounding box center [1207, 401] width 43 height 36
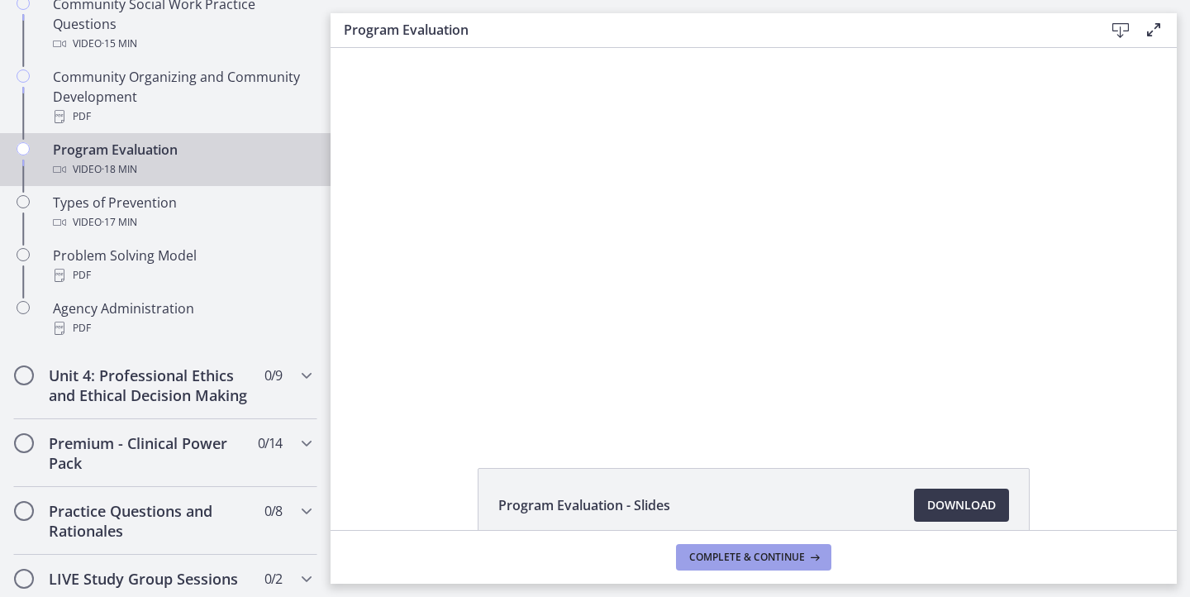
click at [780, 554] on span "Complete & continue" at bounding box center [747, 556] width 116 height 13
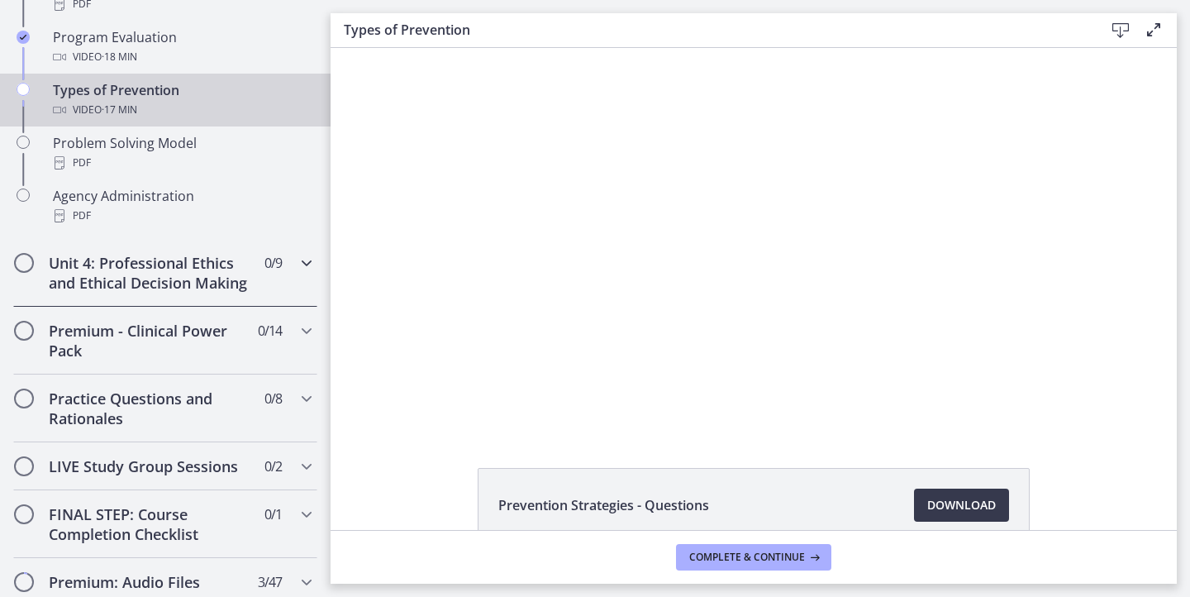
scroll to position [1137, 0]
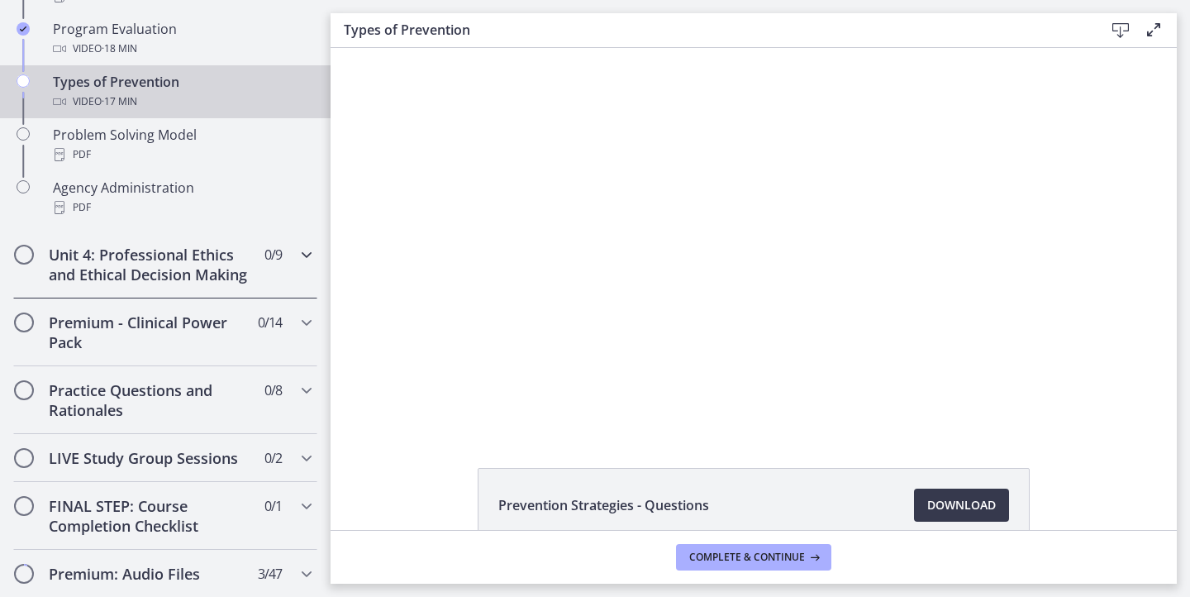
click at [183, 249] on h2 "Unit 4: Professional Ethics and Ethical Decision Making" at bounding box center [150, 265] width 202 height 40
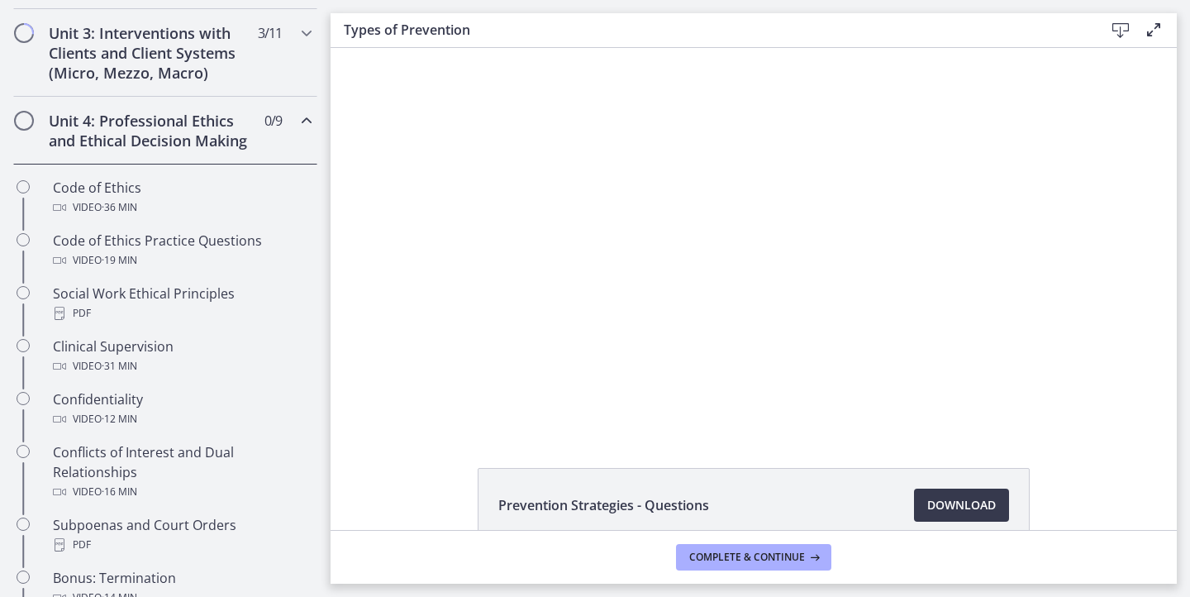
scroll to position [593, 0]
